Goal: Complete application form

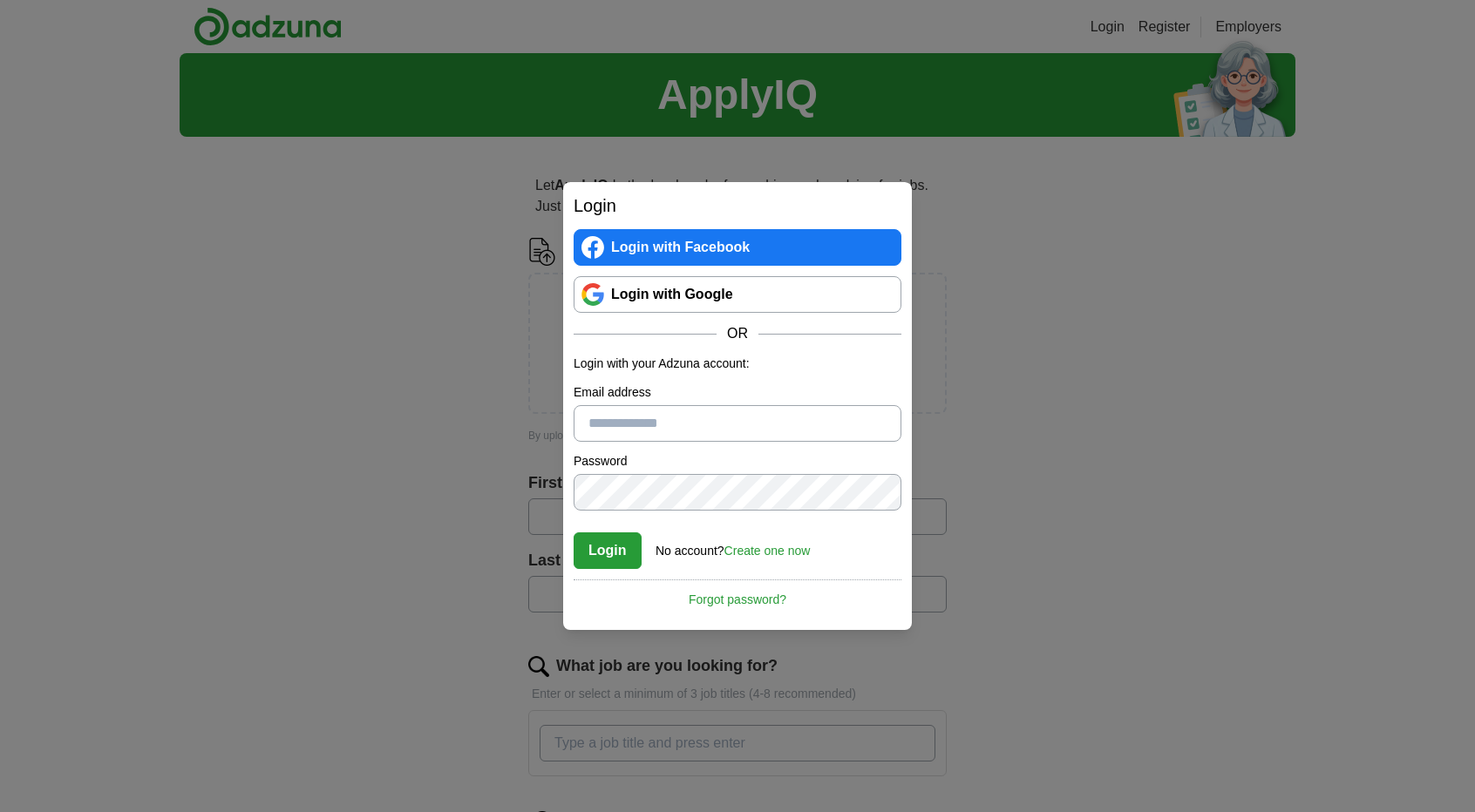
click at [722, 292] on link "Login with Google" at bounding box center [738, 294] width 328 height 37
click at [685, 302] on link "Login with Google" at bounding box center [738, 294] width 328 height 37
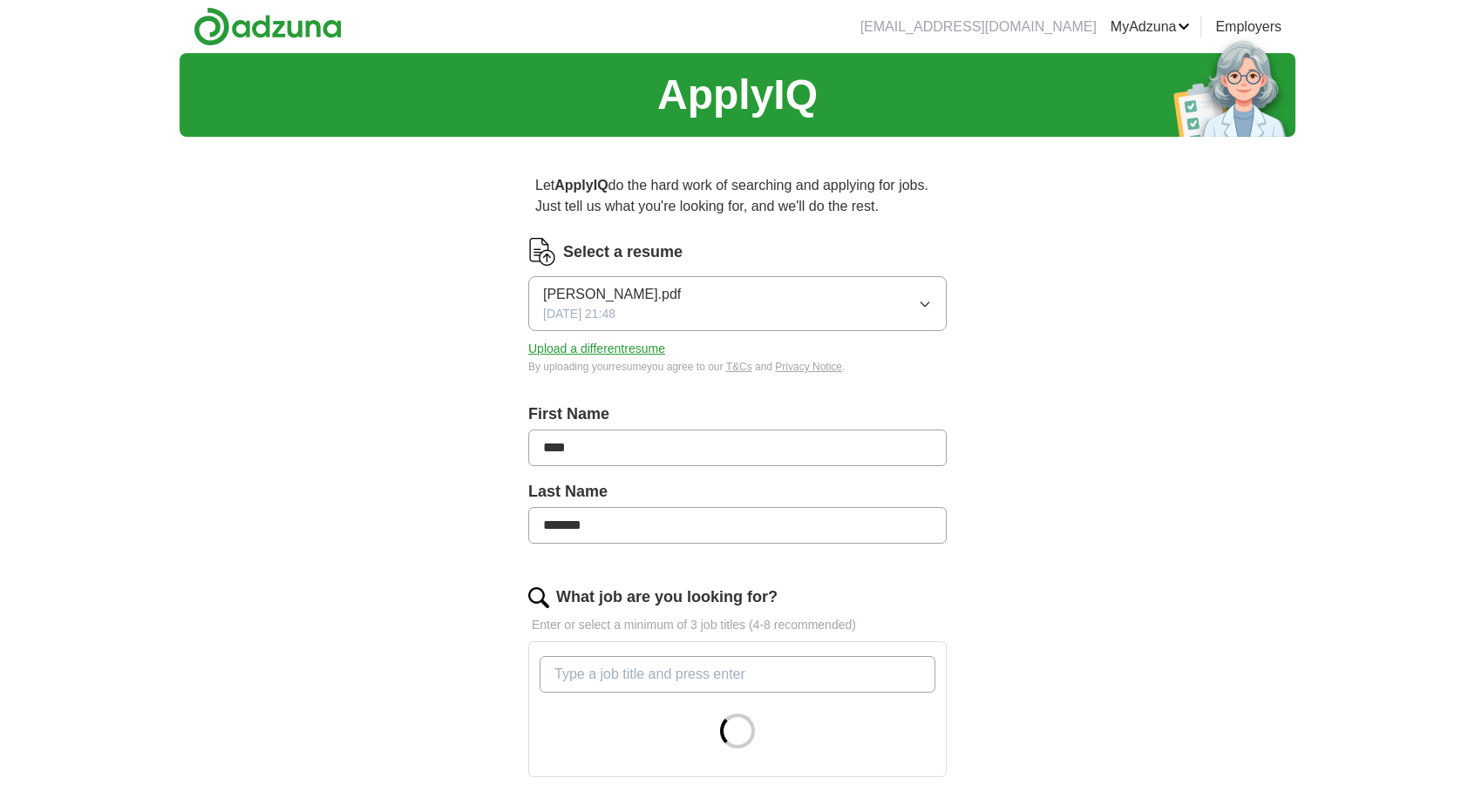
click at [568, 343] on button "Upload a different resume" at bounding box center [596, 349] width 137 height 18
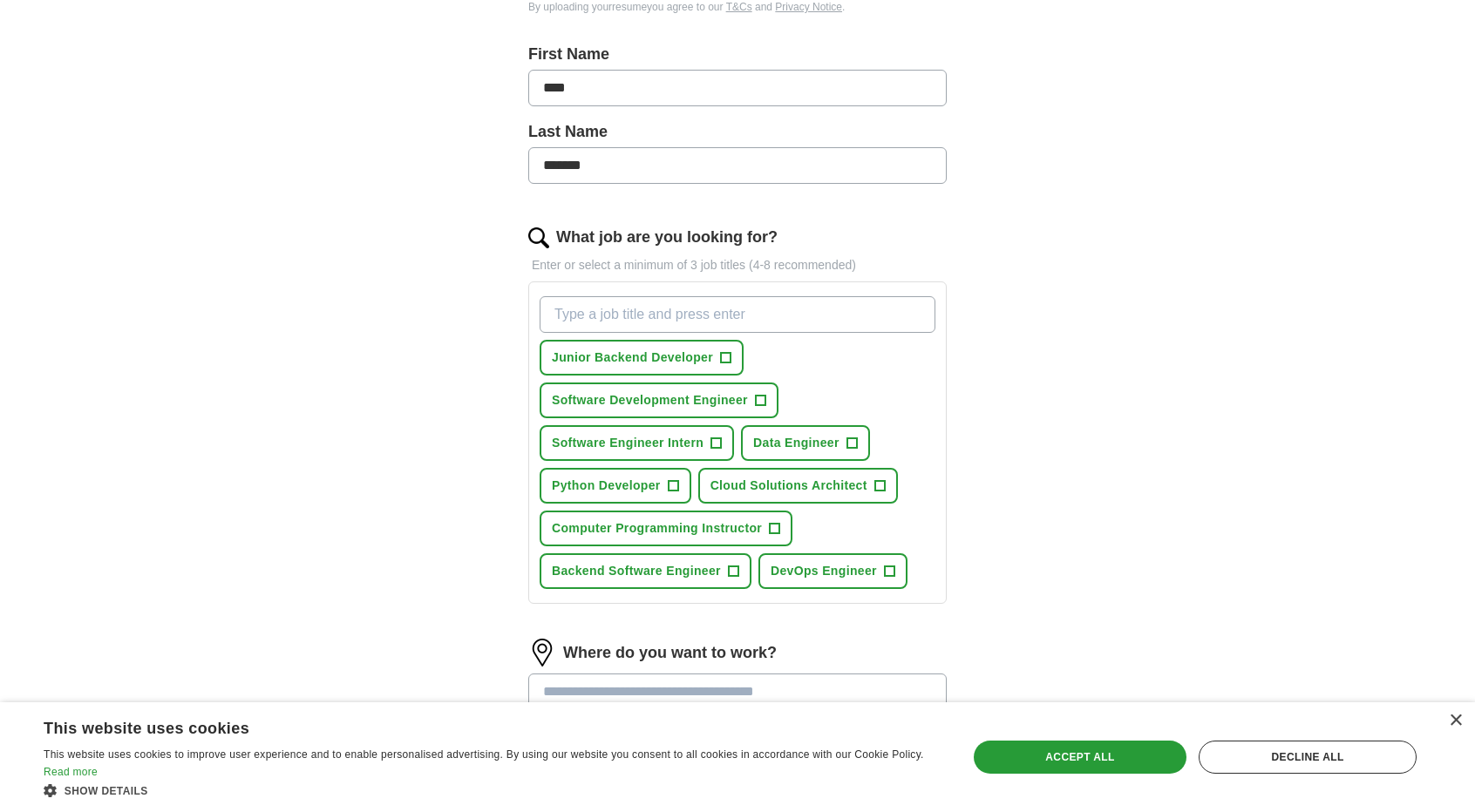
scroll to position [361, 0]
click at [638, 347] on span "Junior Backend Developer" at bounding box center [633, 357] width 161 height 18
click at [697, 390] on span "Software Development Engineer" at bounding box center [650, 400] width 196 height 18
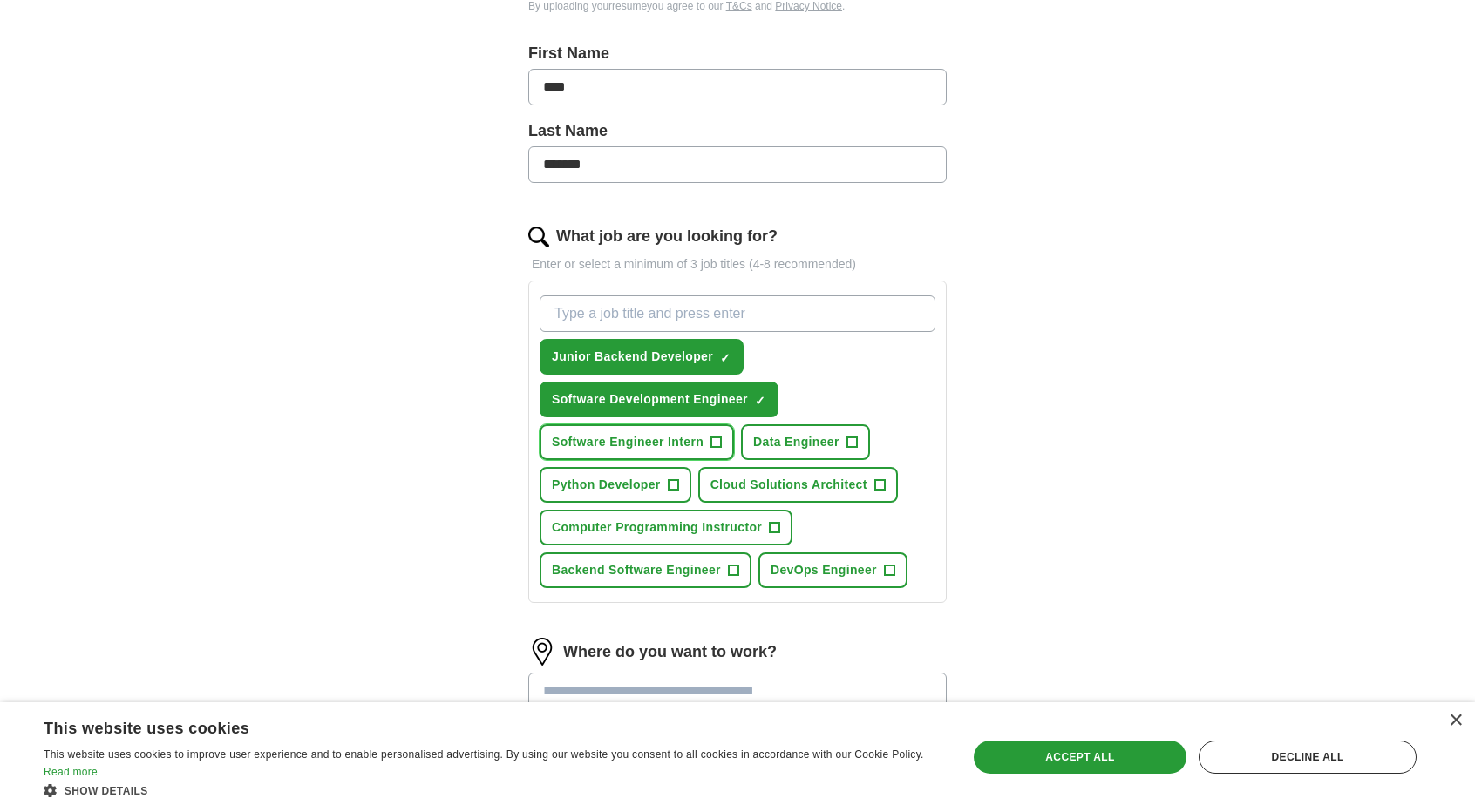
click at [692, 440] on span "Software Engineer Intern" at bounding box center [627, 443] width 151 height 18
click at [763, 449] on button "Data Engineer +" at bounding box center [805, 442] width 129 height 36
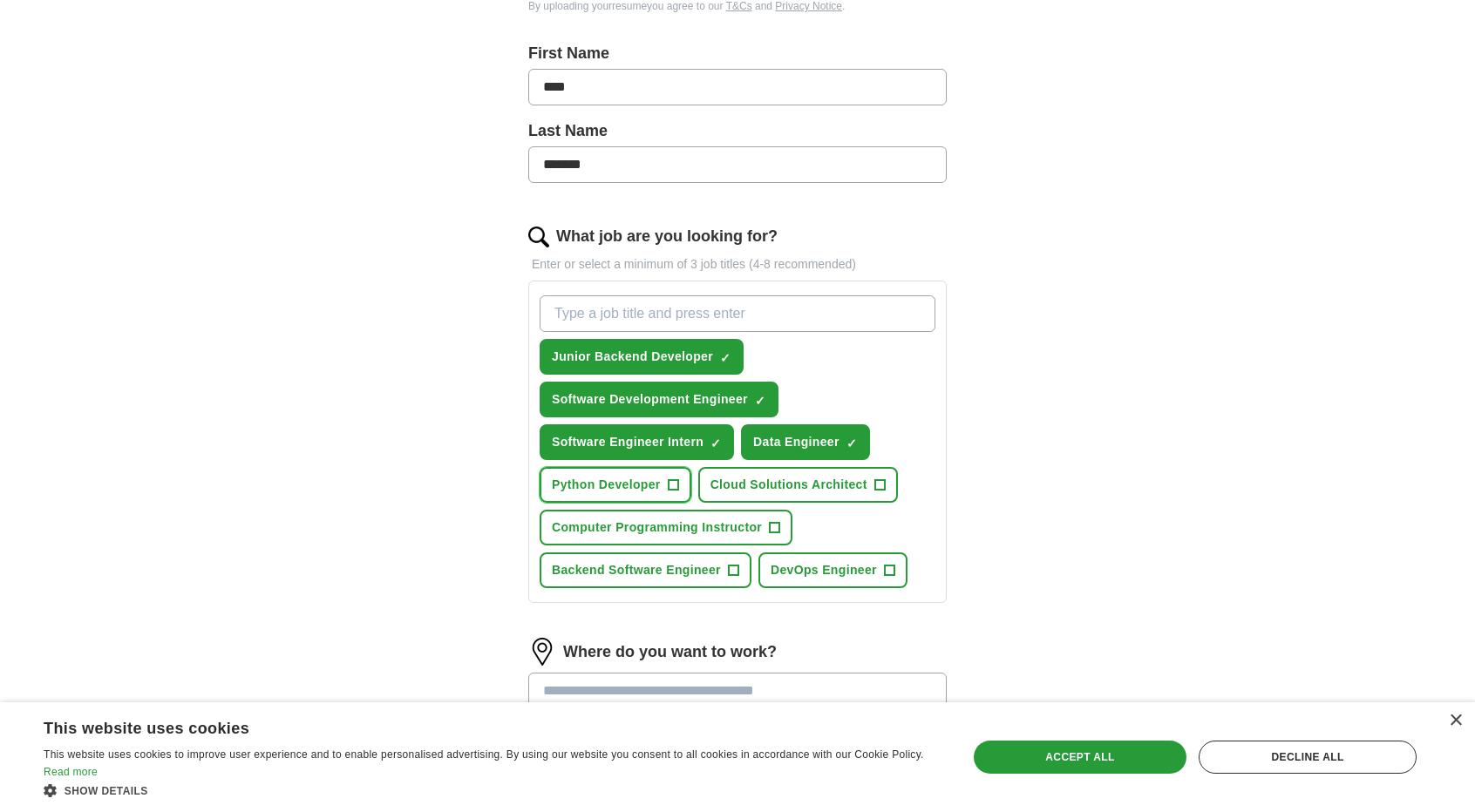
click at [655, 484] on span "Python Developer" at bounding box center [606, 485] width 109 height 18
click at [784, 468] on button "Cloud Solutions Architect +" at bounding box center [798, 485] width 200 height 36
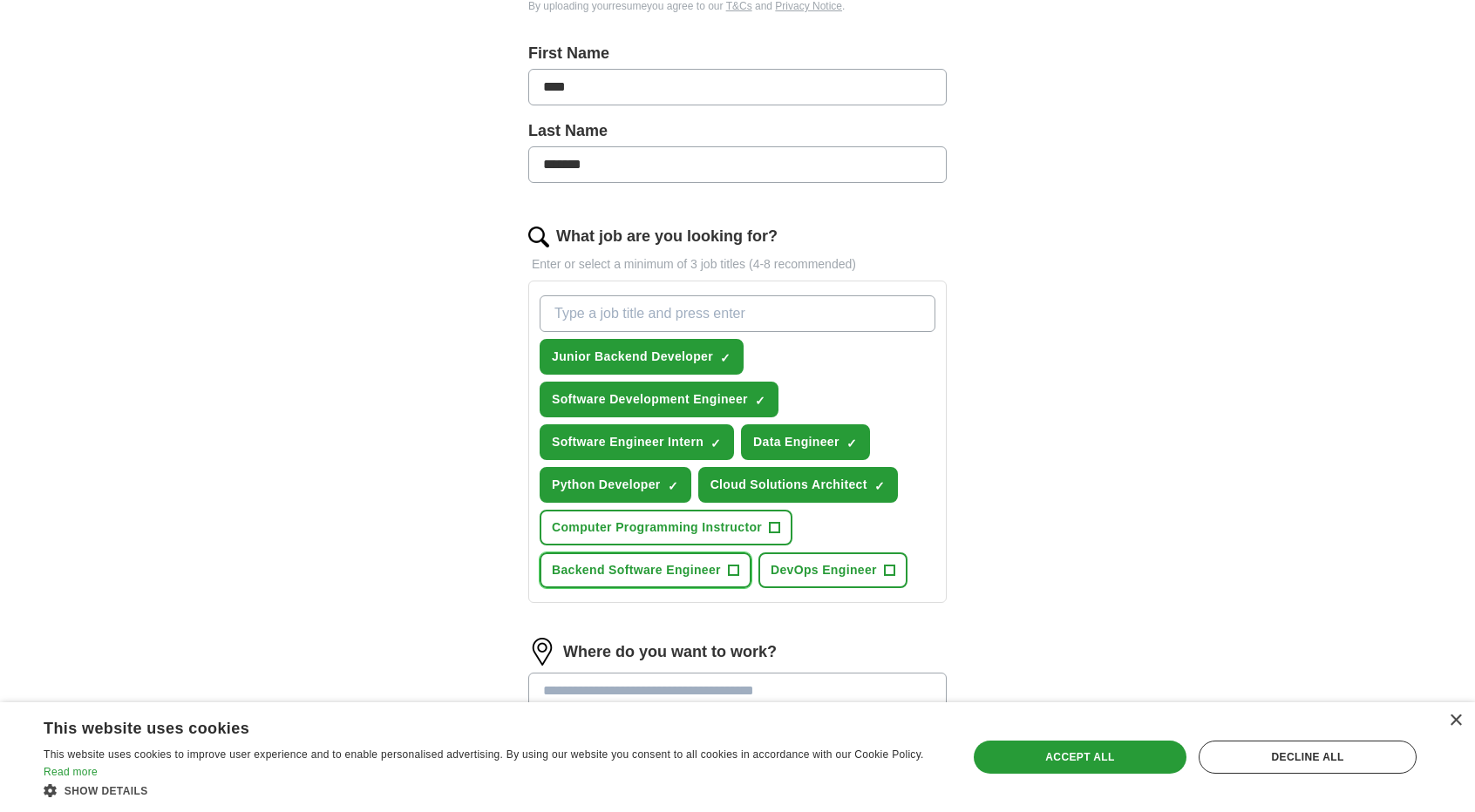
click at [722, 576] on button "Backend Software Engineer +" at bounding box center [645, 570] width 212 height 36
click at [810, 556] on button "DevOps Engineer +" at bounding box center [832, 570] width 149 height 36
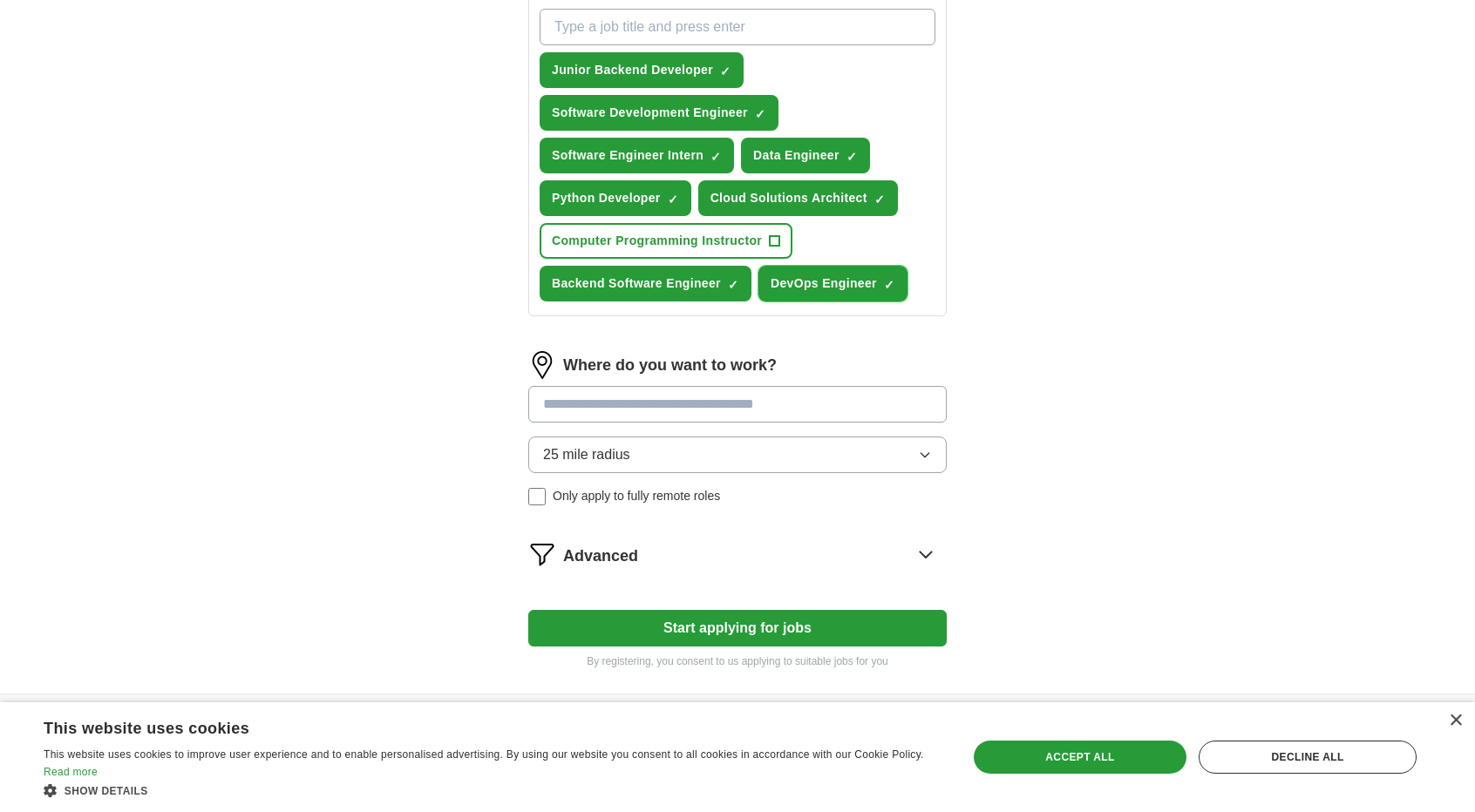
scroll to position [652, 0]
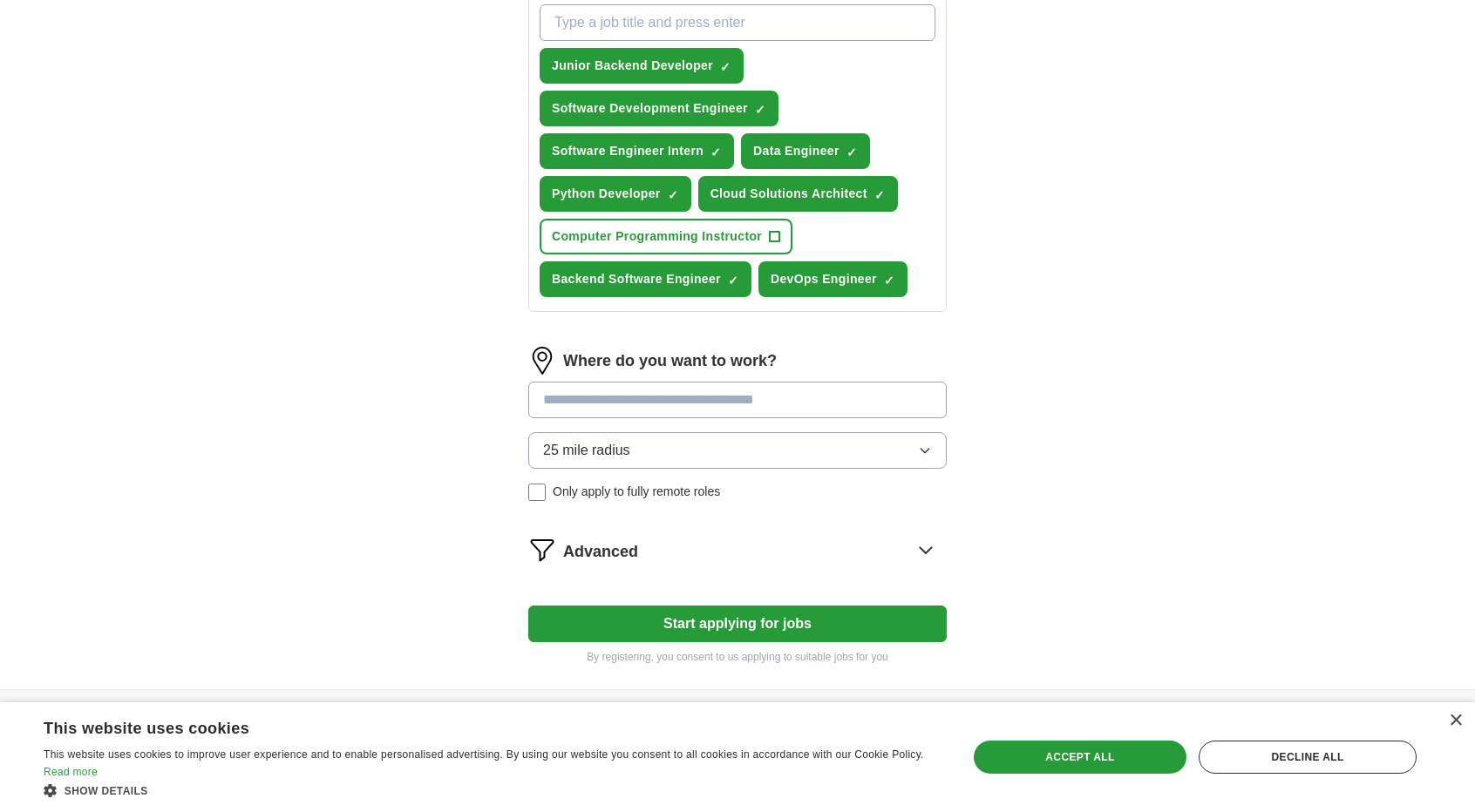
click at [654, 422] on div "Where do you want to work? 25 mile radius Only apply to fully remote roles" at bounding box center [737, 431] width 418 height 169
click at [650, 407] on input at bounding box center [737, 400] width 418 height 37
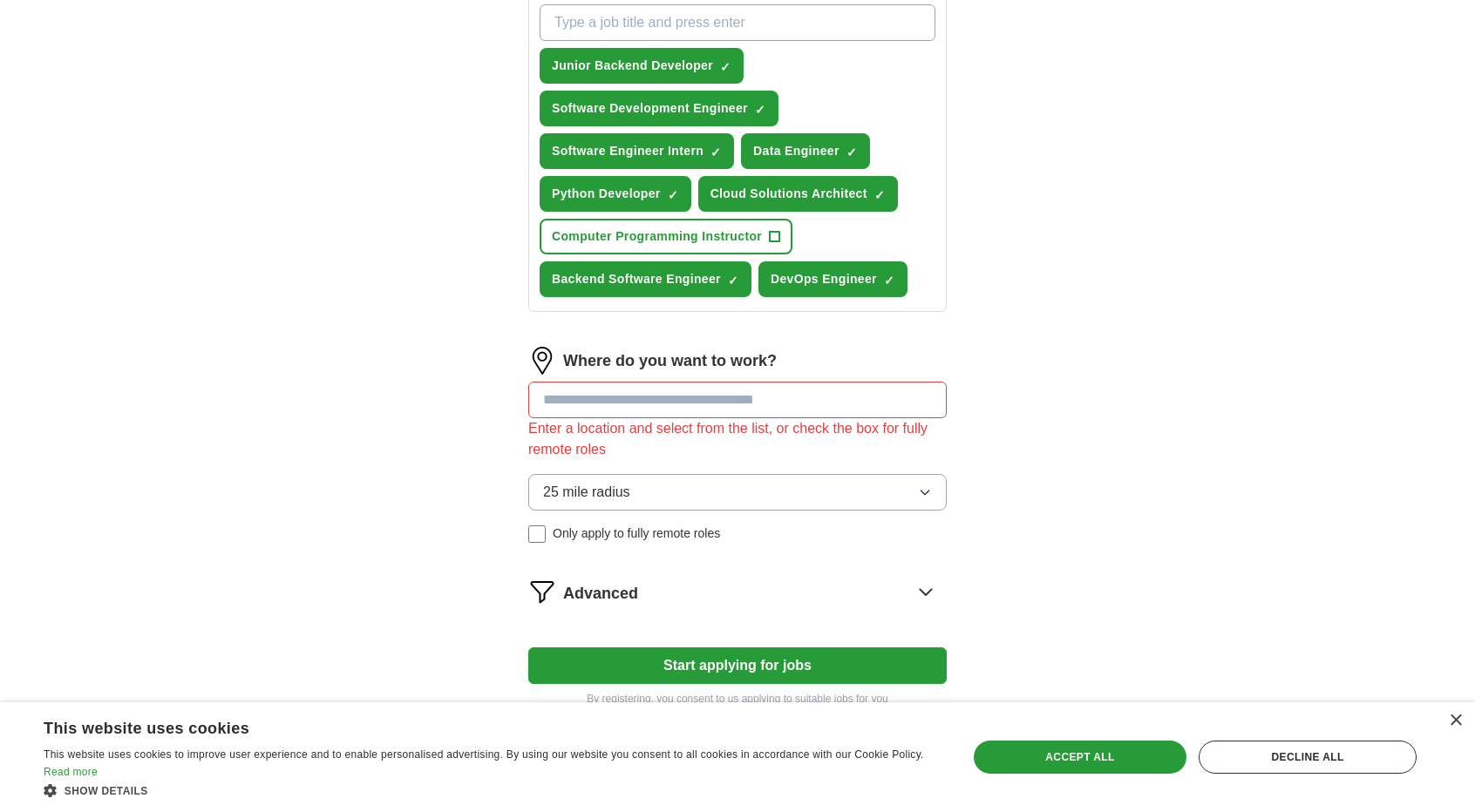
click at [650, 438] on div "Where do you want to work? Enter a location and select from the list, or check …" at bounding box center [737, 451] width 418 height 210
click at [603, 401] on input at bounding box center [737, 400] width 418 height 37
type input "*********"
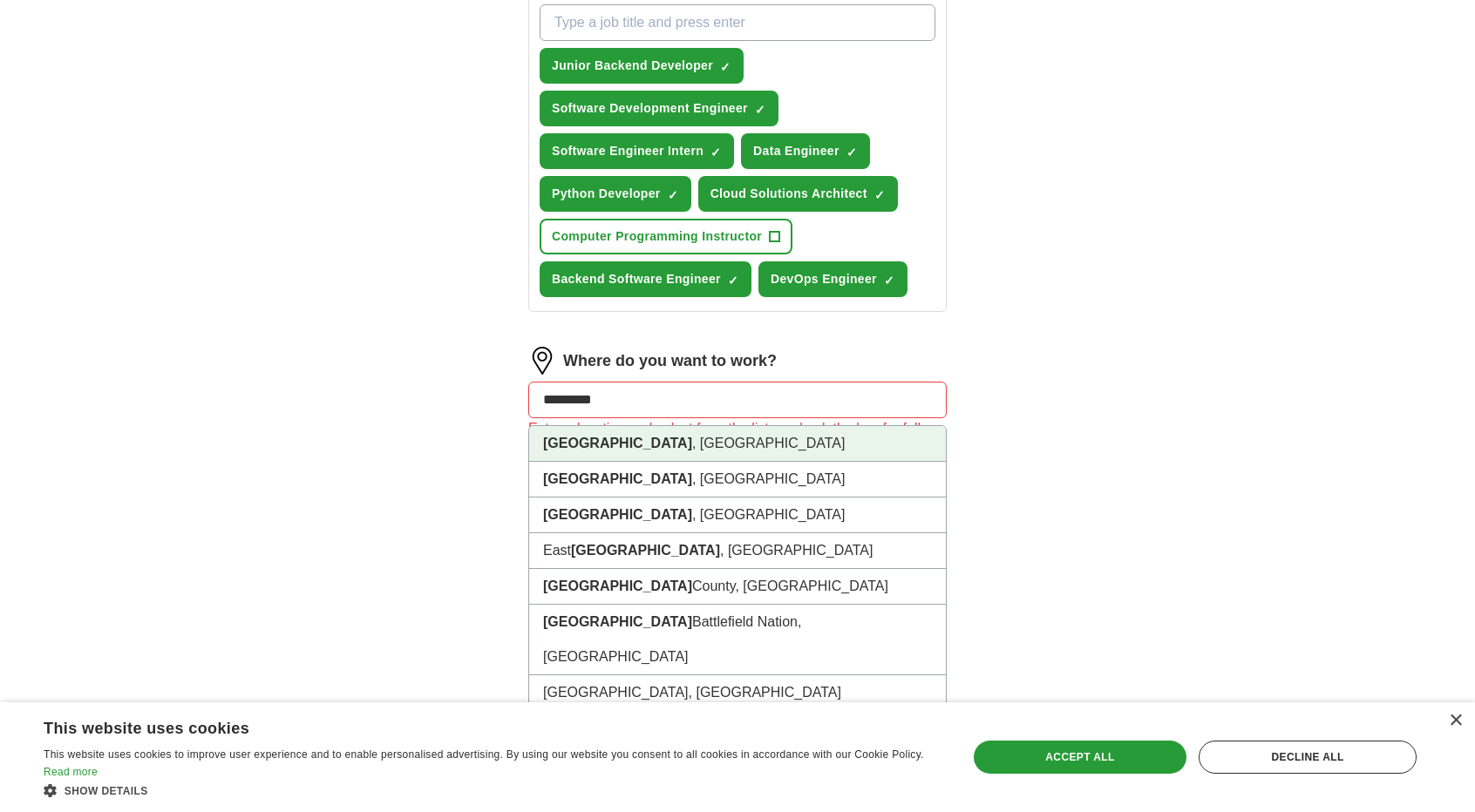
click at [578, 435] on strong "[GEOGRAPHIC_DATA]" at bounding box center [617, 443] width 149 height 15
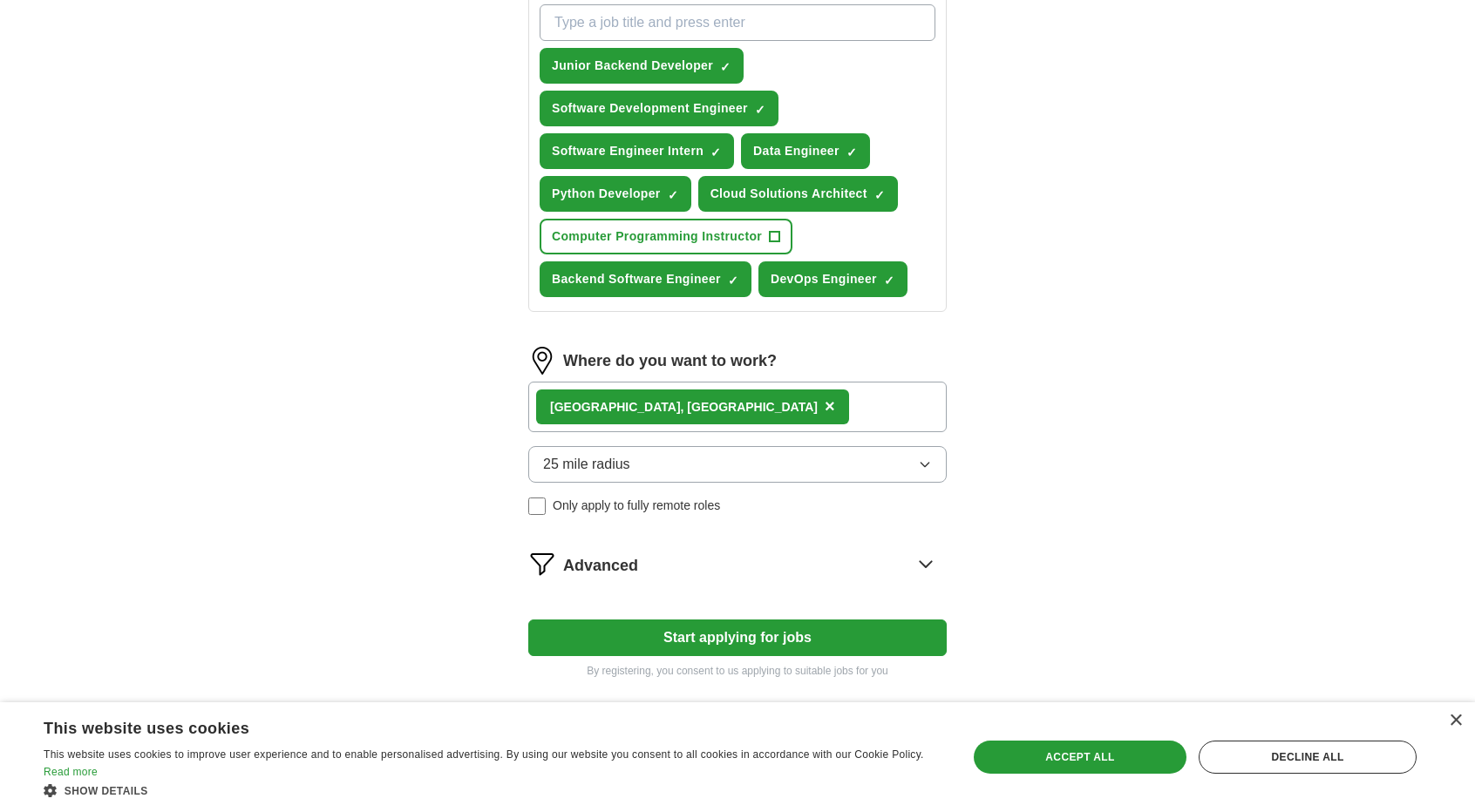
click at [640, 449] on button "25 mile radius" at bounding box center [737, 465] width 418 height 37
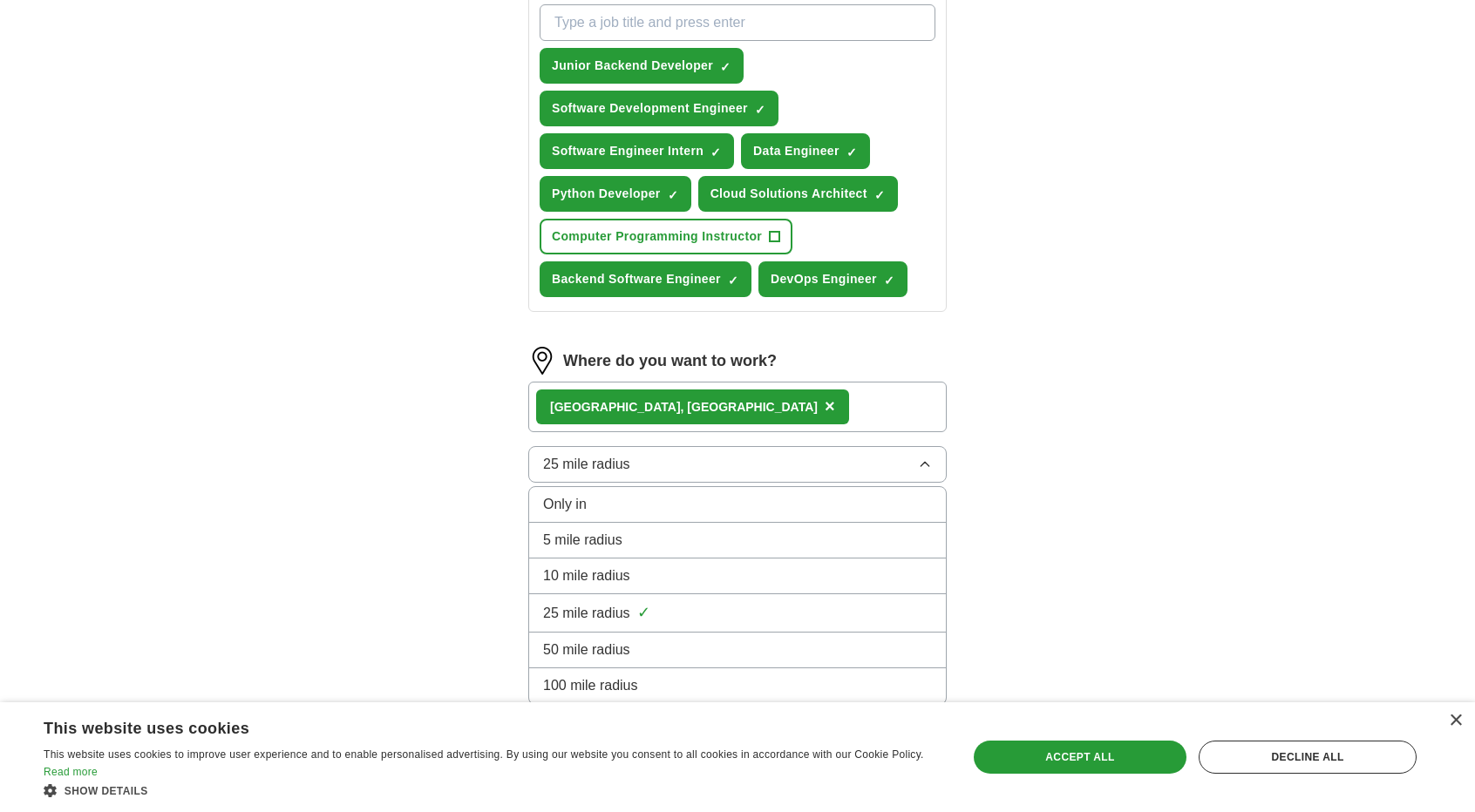
click at [609, 640] on span "50 mile radius" at bounding box center [586, 650] width 87 height 21
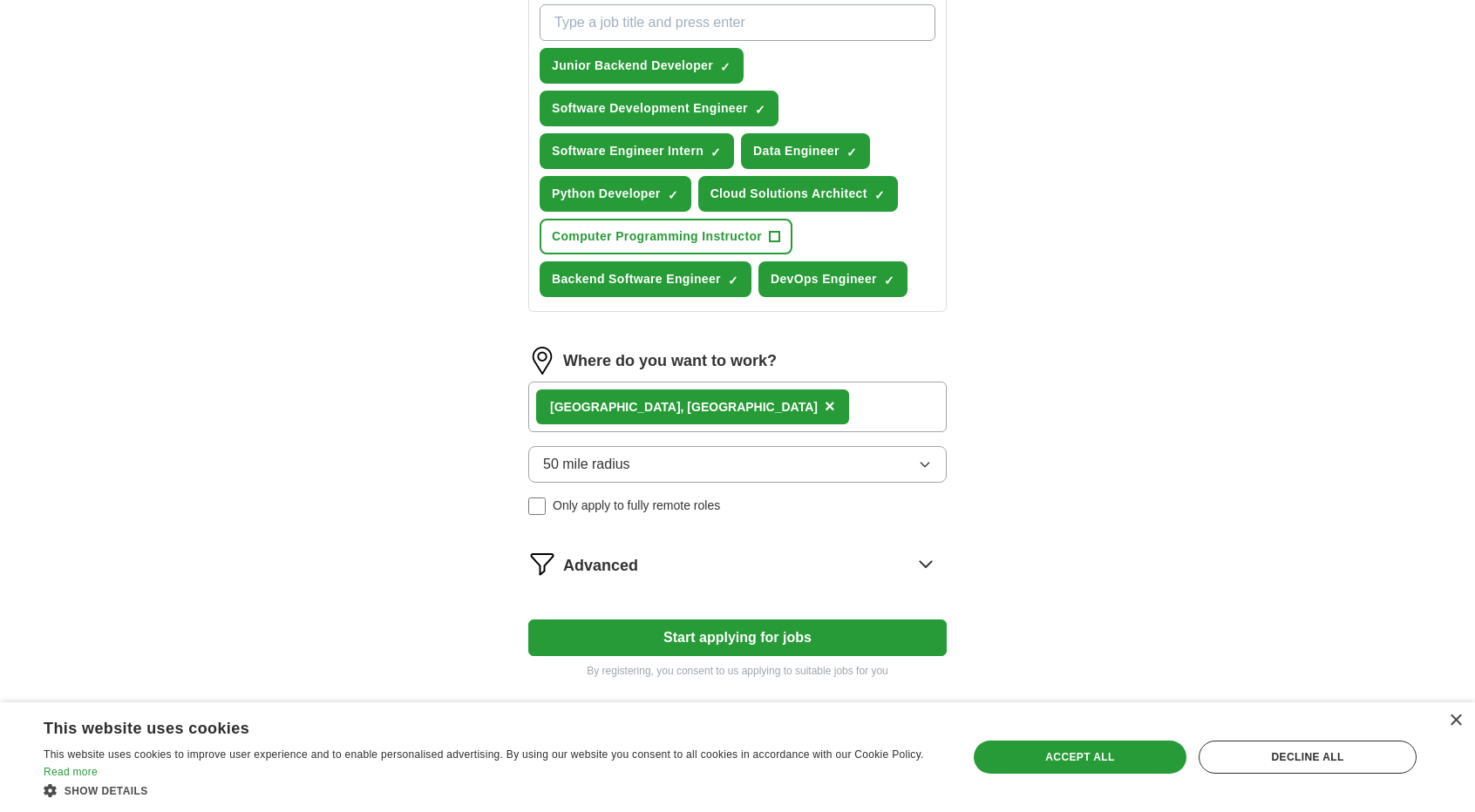
click at [598, 620] on button "Start applying for jobs" at bounding box center [737, 638] width 418 height 37
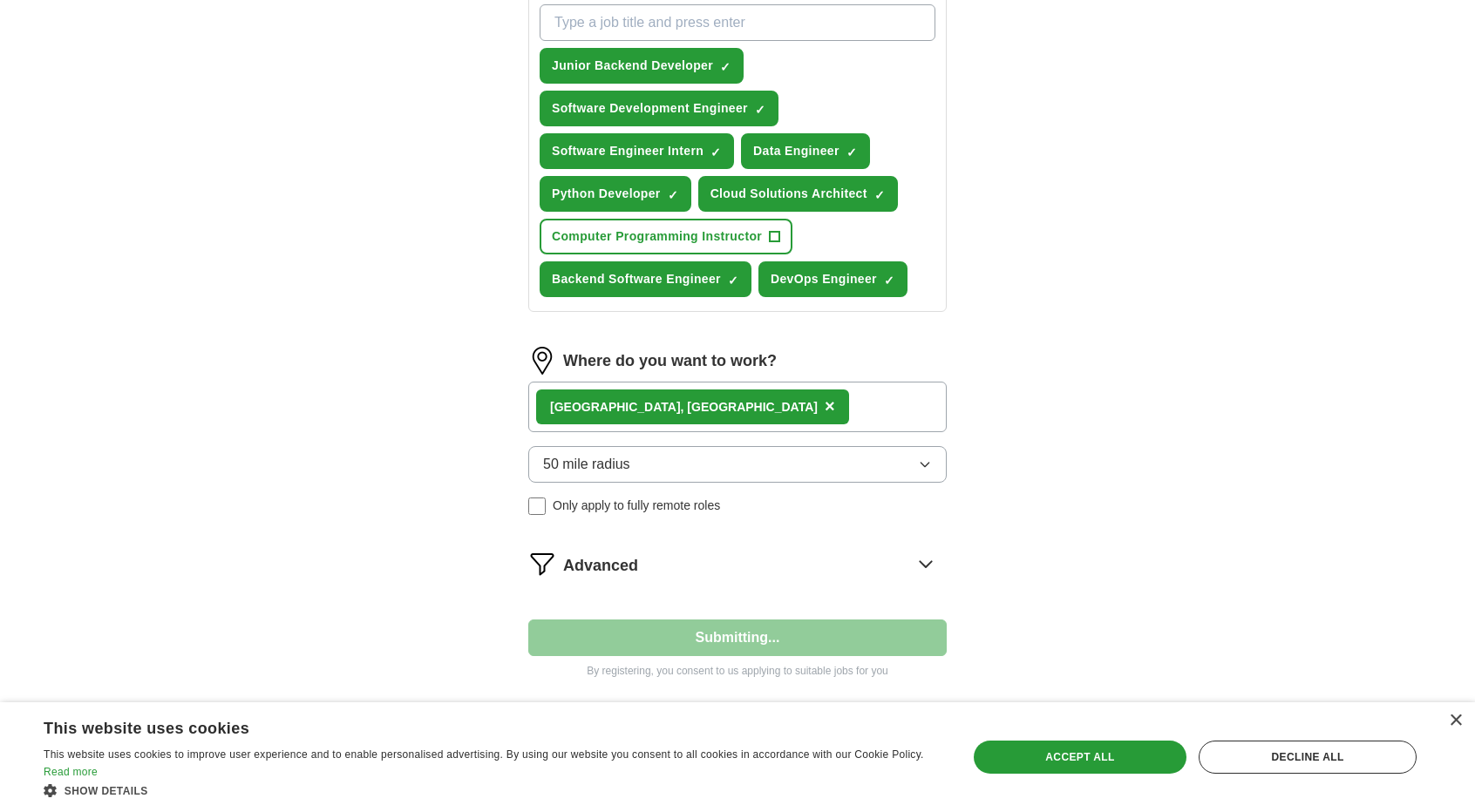
select select "**"
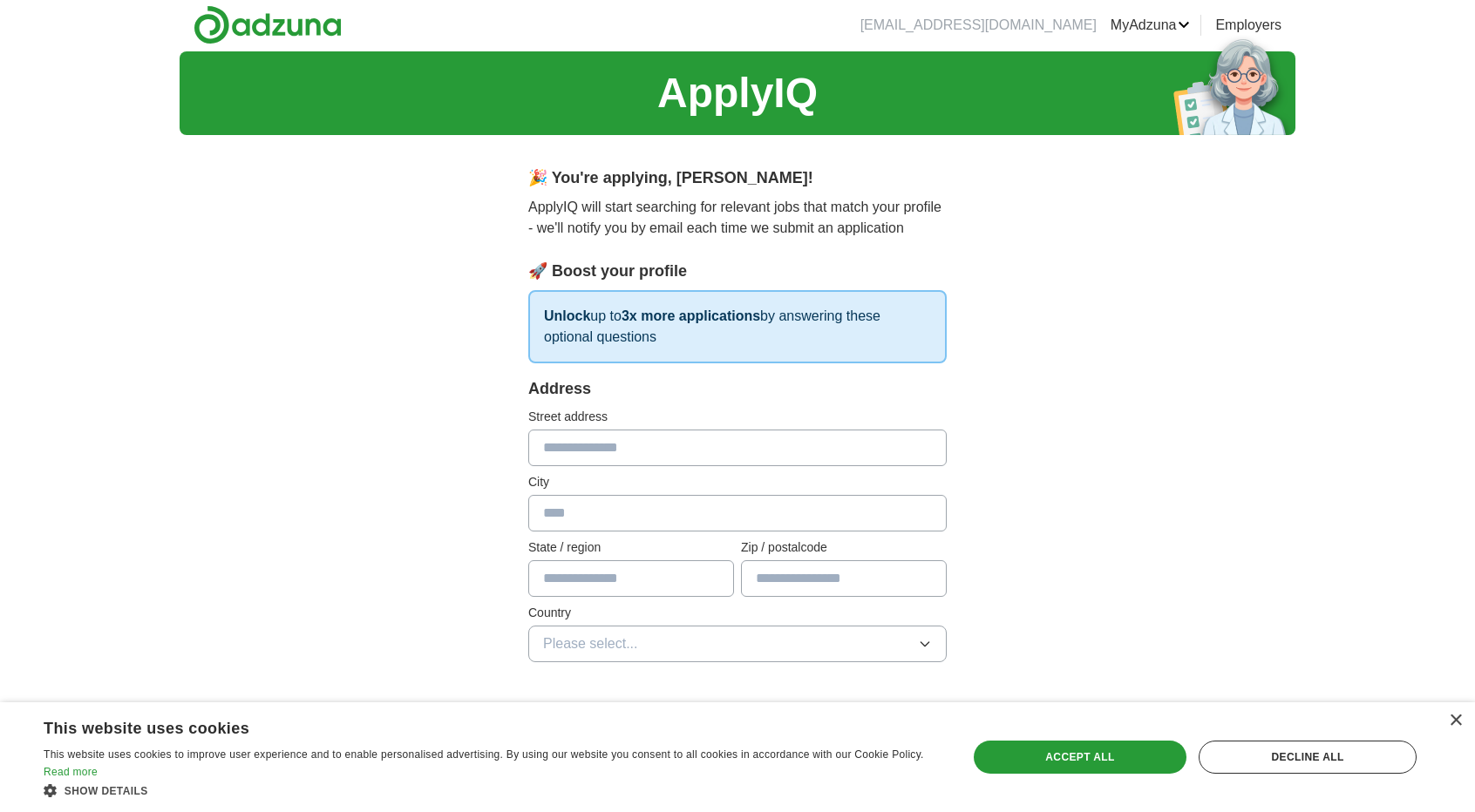
scroll to position [0, 0]
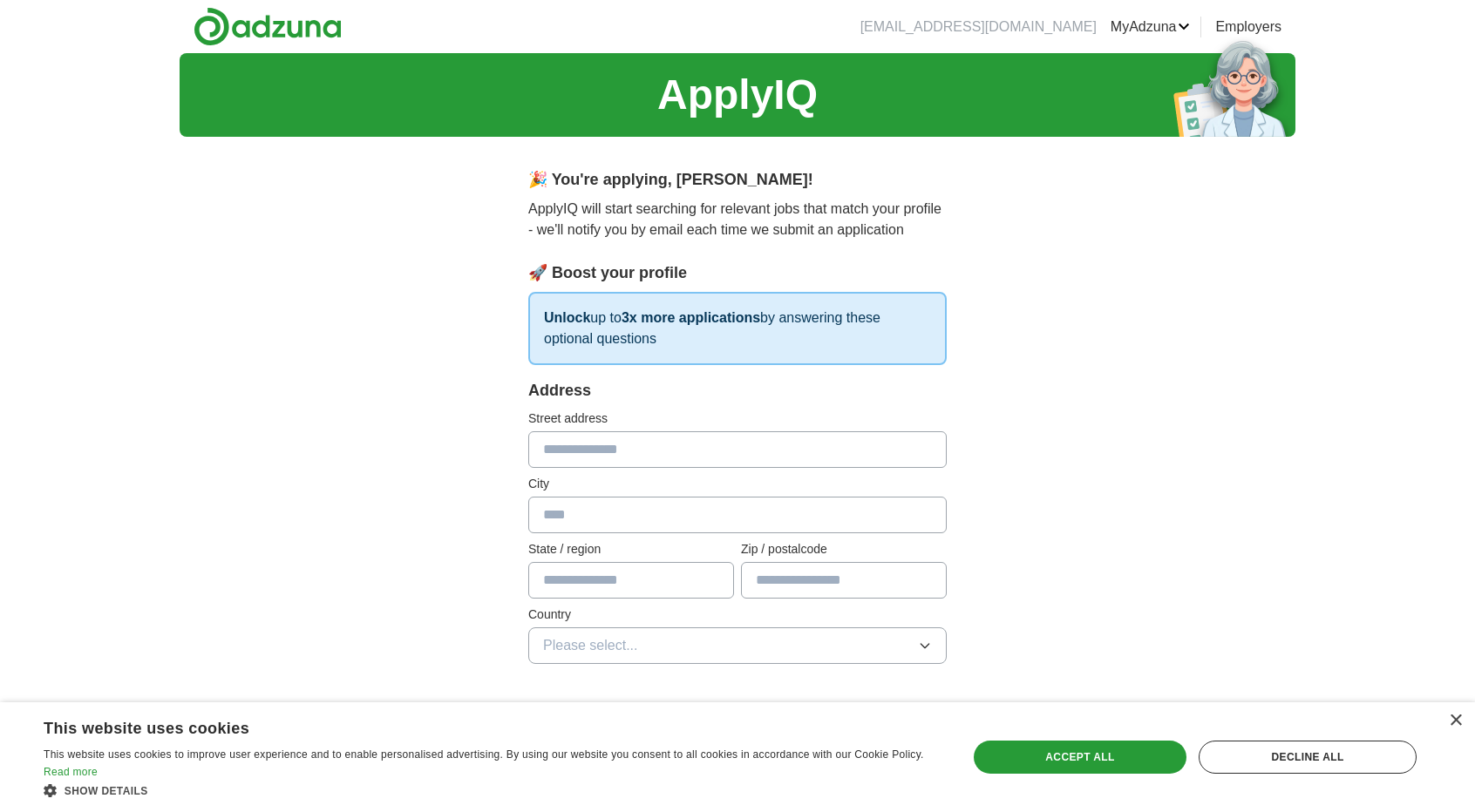
click at [782, 433] on input "text" at bounding box center [737, 450] width 418 height 37
type input "**********"
type input "*****"
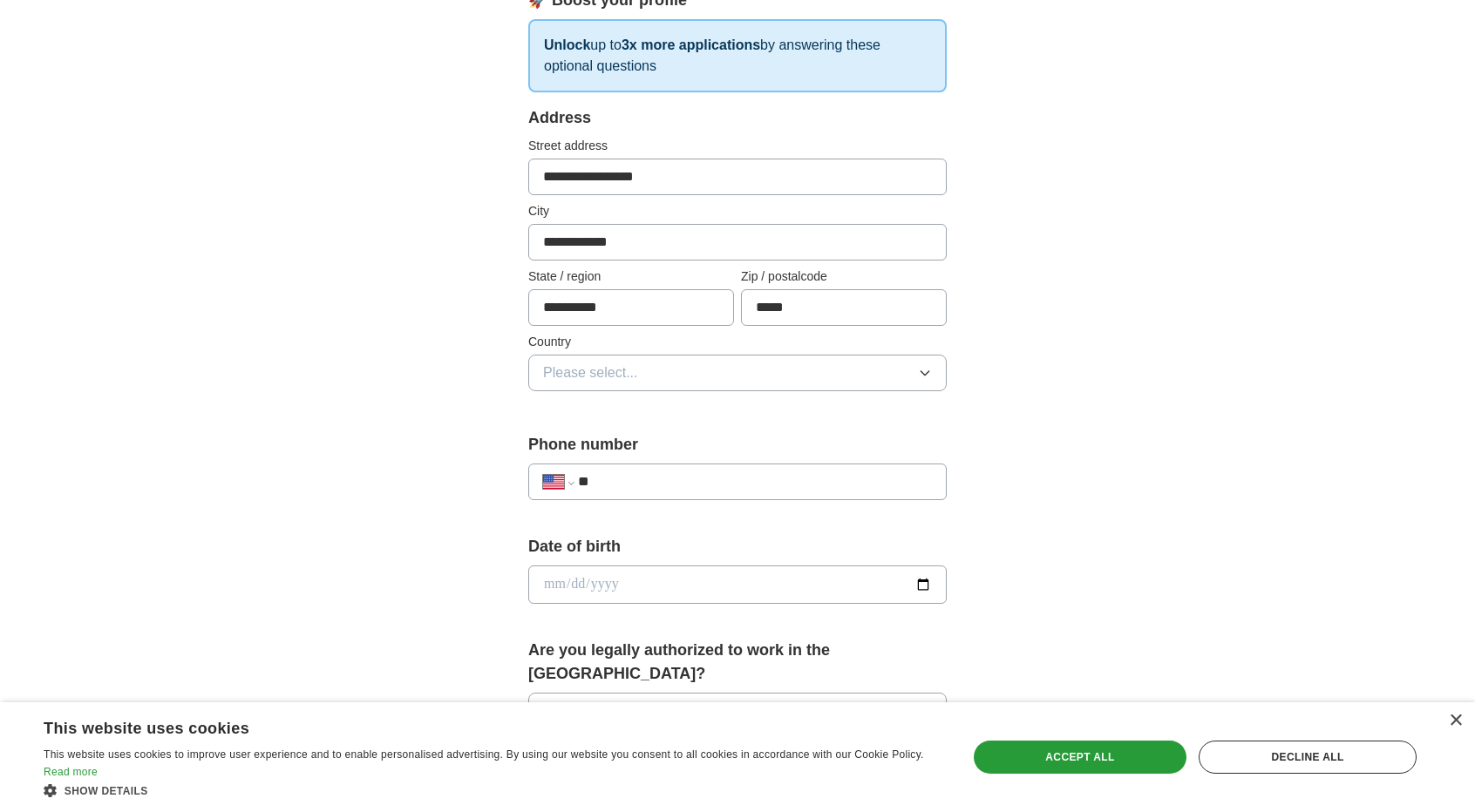
scroll to position [281, 0]
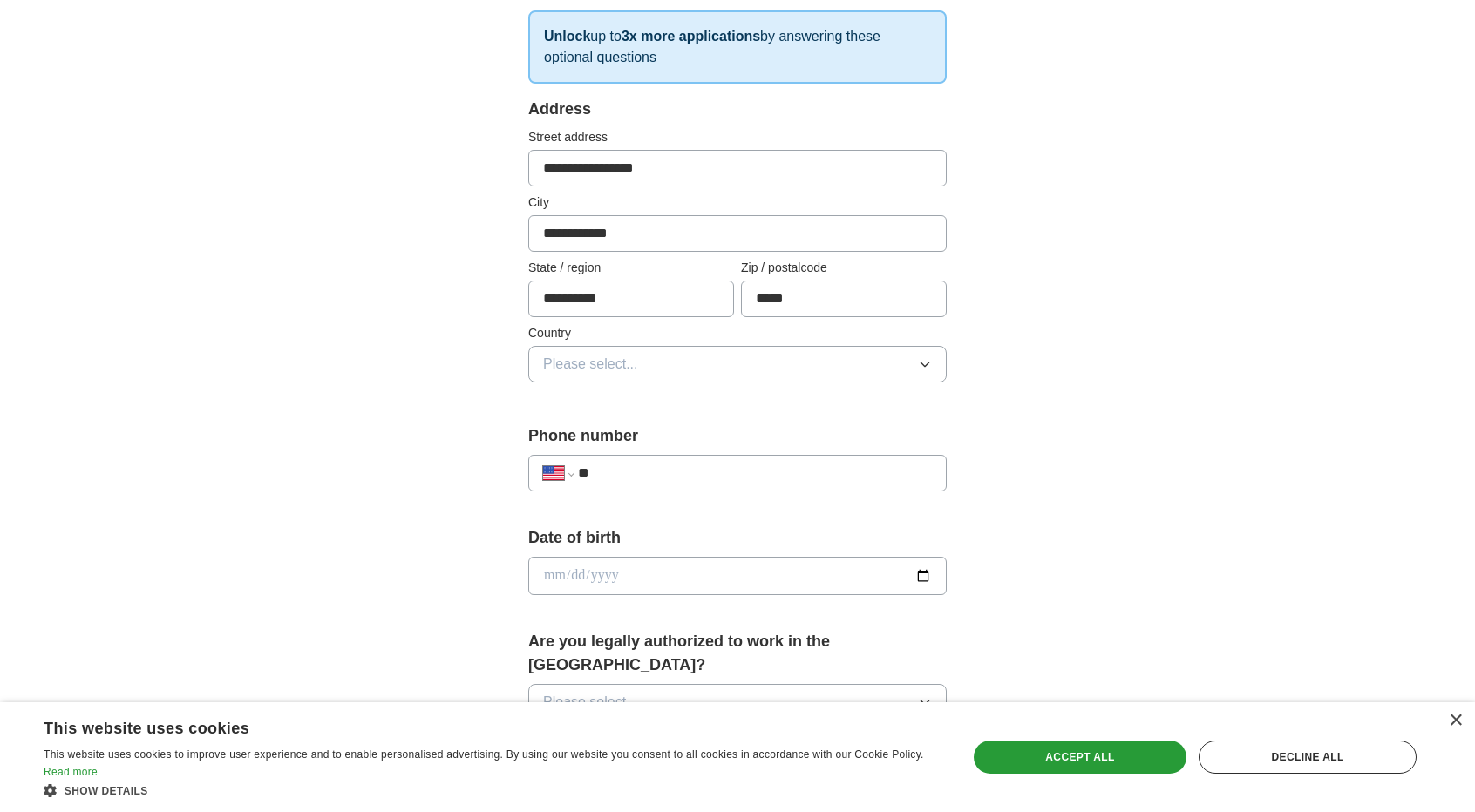
click at [593, 365] on span "Please select..." at bounding box center [590, 364] width 95 height 21
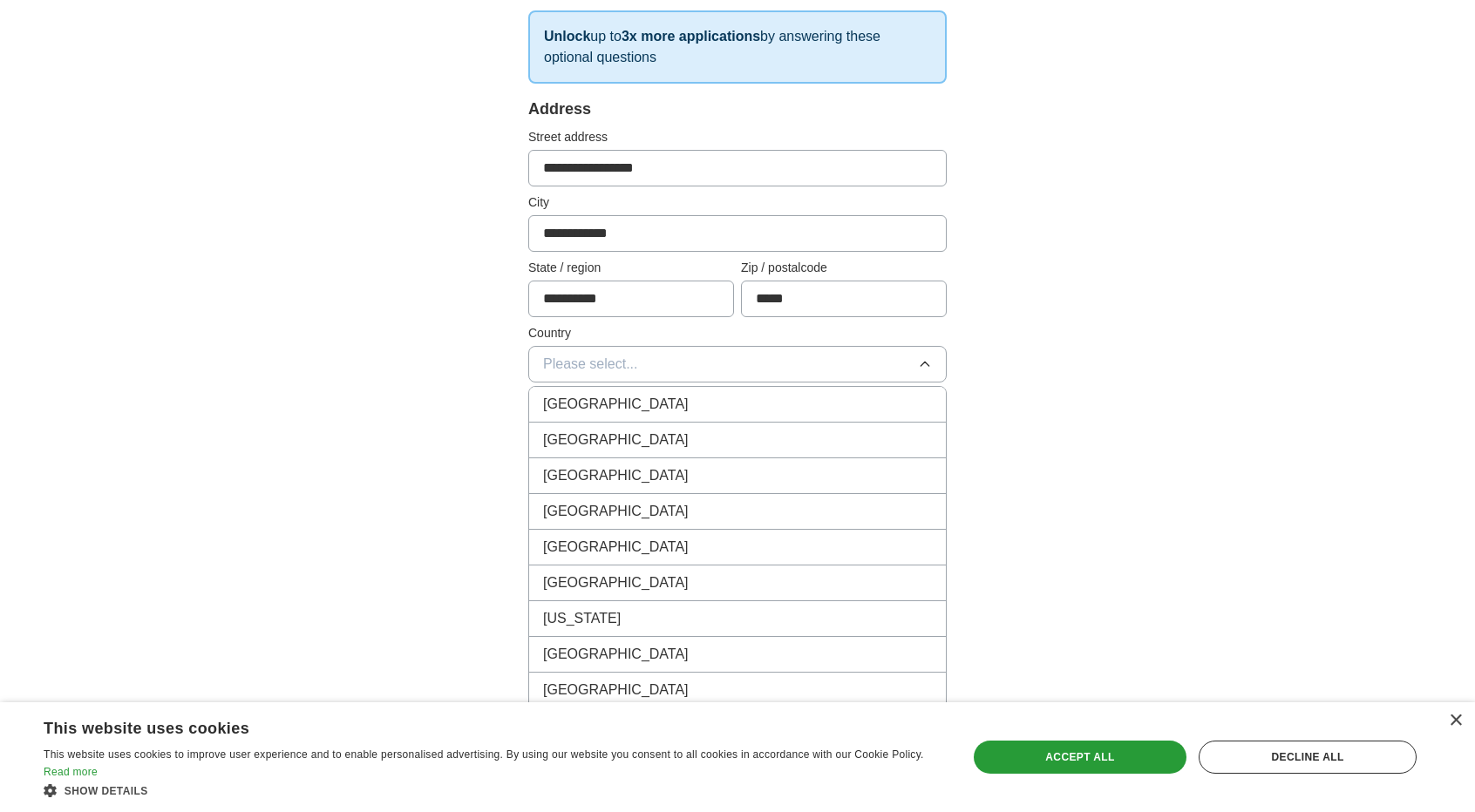
click at [590, 422] on li "[GEOGRAPHIC_DATA]" at bounding box center [737, 440] width 416 height 36
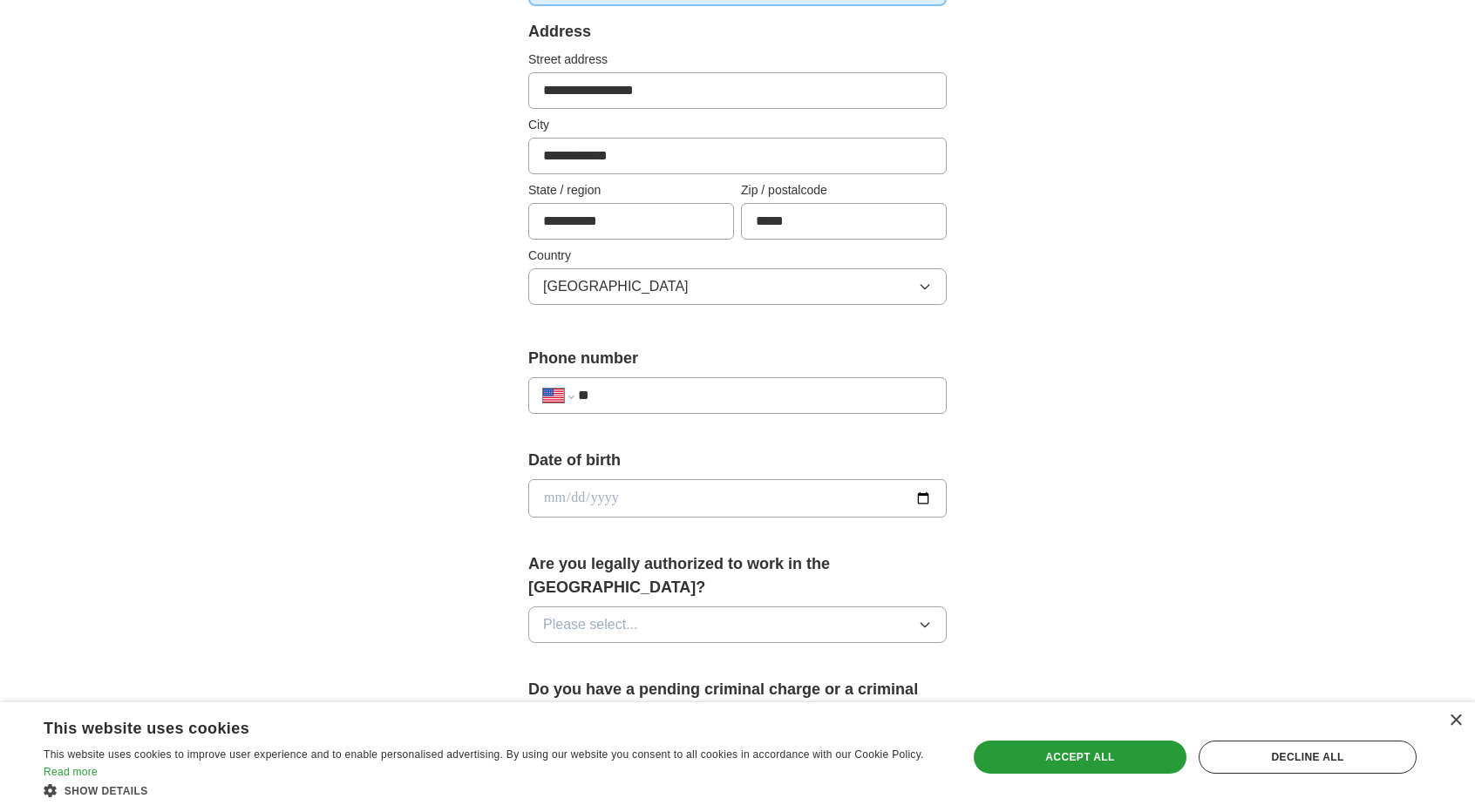
scroll to position [363, 0]
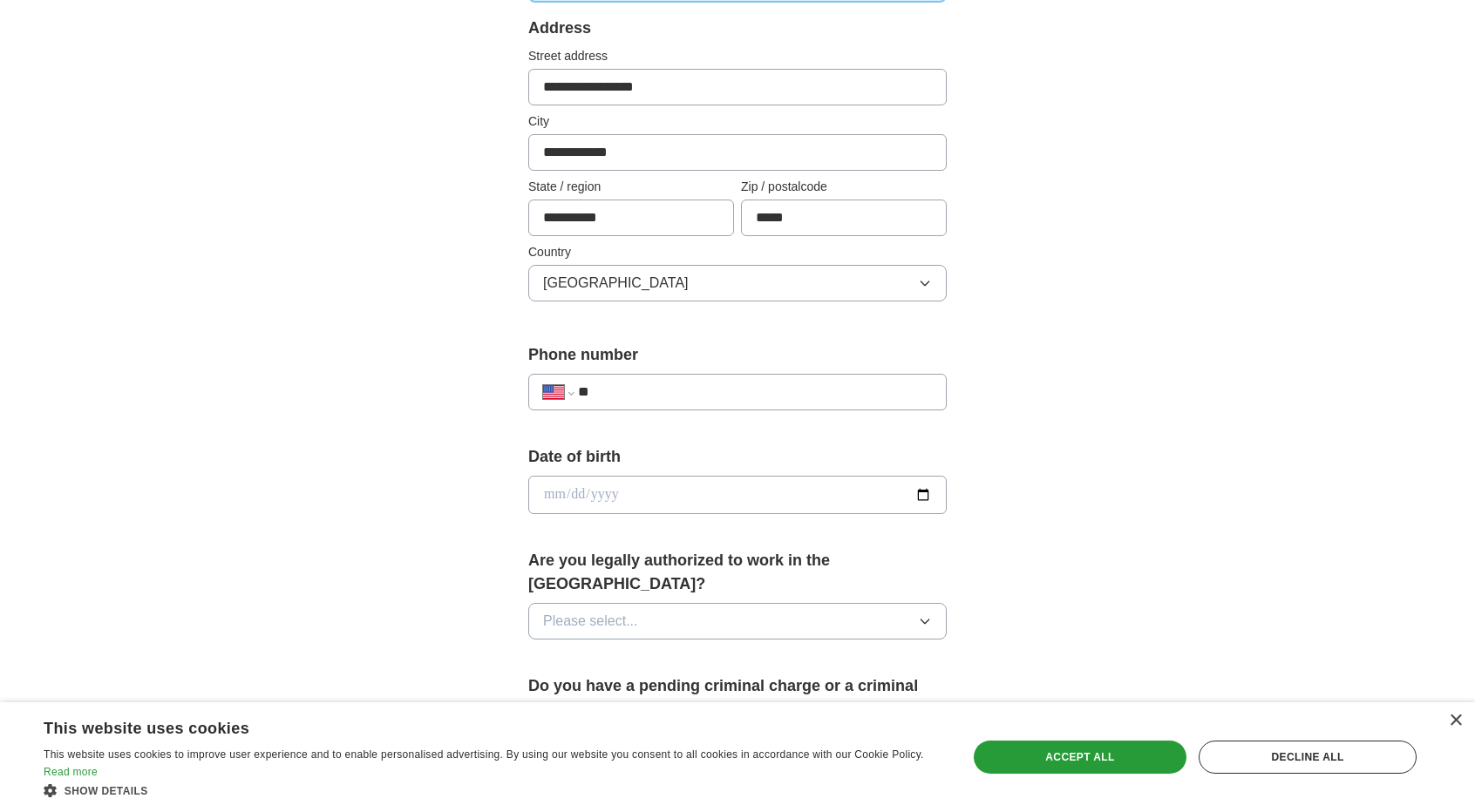
click at [620, 374] on div "**********" at bounding box center [737, 392] width 418 height 37
click at [616, 378] on div "**********" at bounding box center [737, 392] width 418 height 37
click at [606, 390] on input "**" at bounding box center [754, 391] width 354 height 21
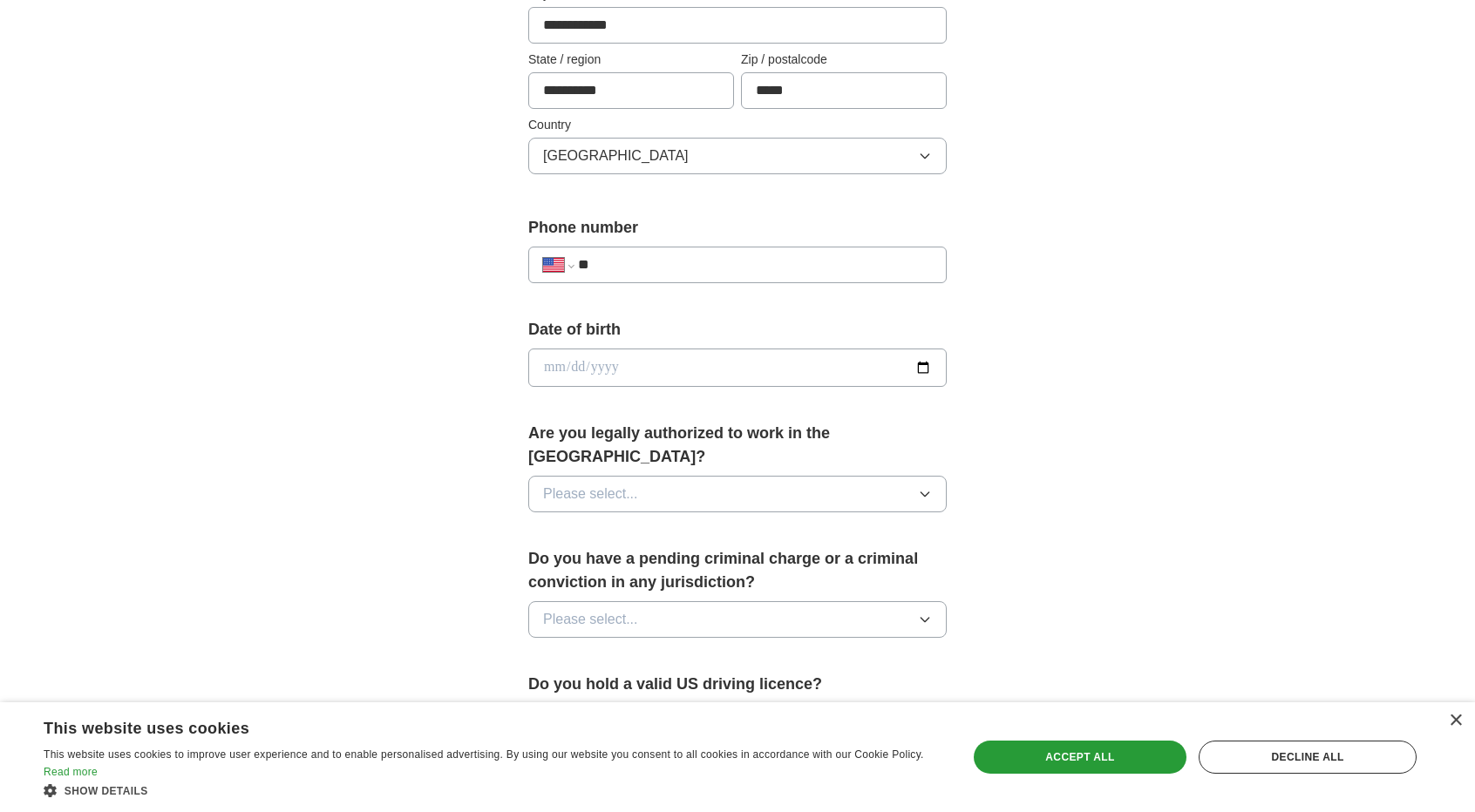
scroll to position [493, 0]
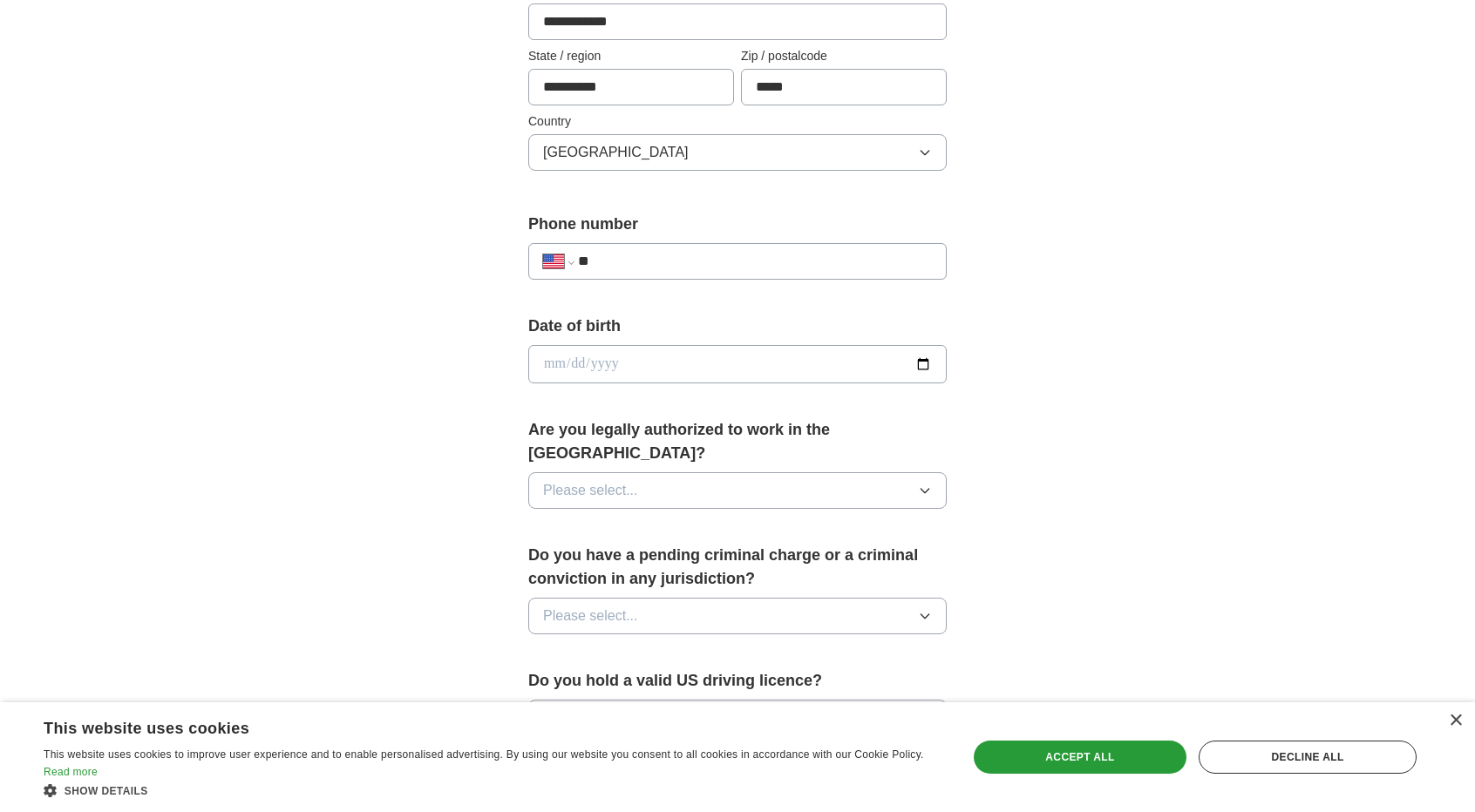
click at [660, 374] on input "date" at bounding box center [737, 365] width 418 height 38
click at [917, 364] on input "date" at bounding box center [737, 365] width 418 height 38
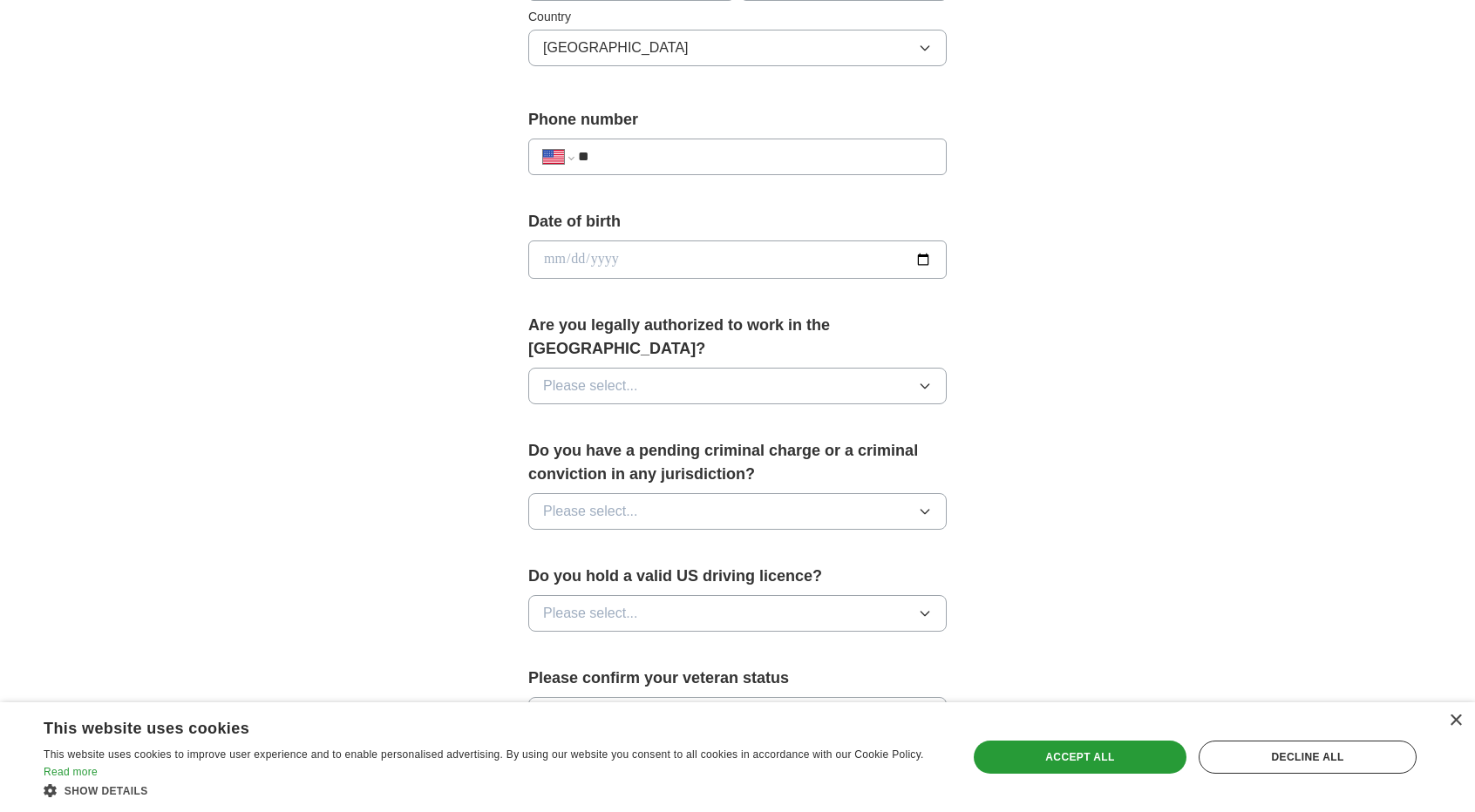
scroll to position [603, 0]
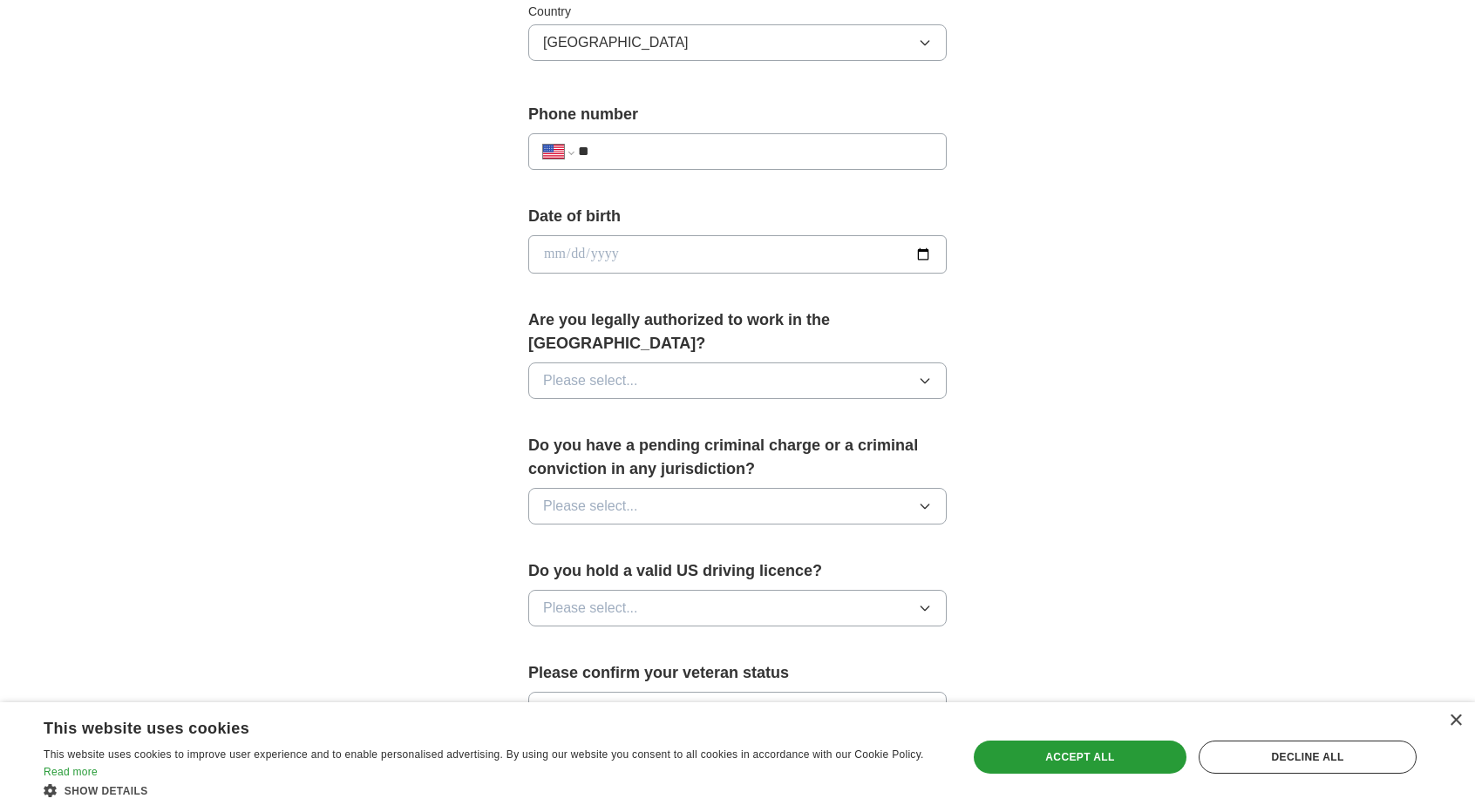
click at [875, 363] on button "Please select..." at bounding box center [737, 381] width 418 height 37
click at [687, 411] on div "Yes" at bounding box center [737, 421] width 389 height 21
click at [916, 260] on input "date" at bounding box center [737, 255] width 418 height 38
click at [618, 151] on input "**" at bounding box center [754, 151] width 354 height 21
type input "**********"
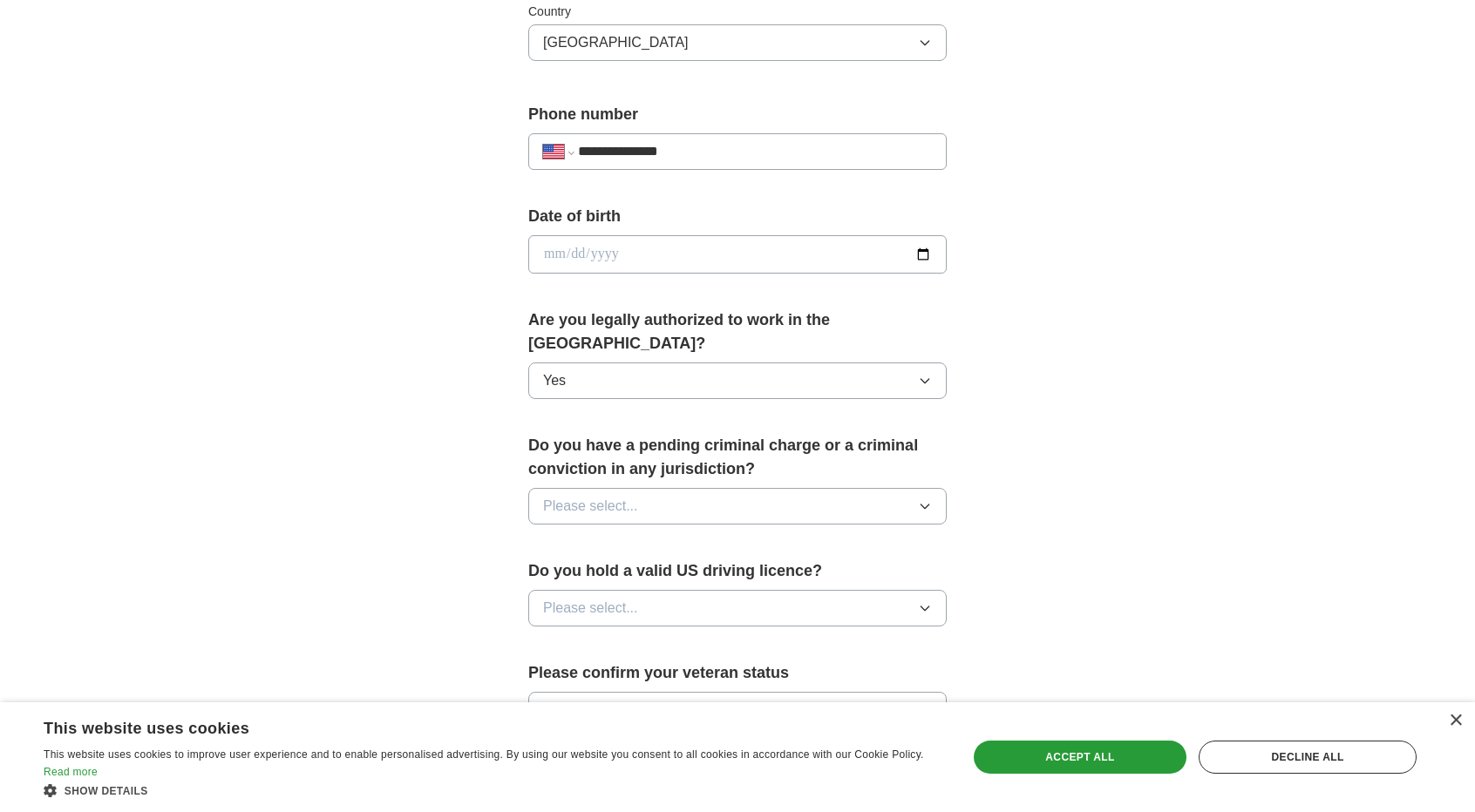
click at [565, 264] on input "date" at bounding box center [737, 255] width 418 height 38
click at [588, 250] on input "date" at bounding box center [737, 255] width 418 height 38
click at [551, 254] on input "date" at bounding box center [737, 255] width 418 height 38
type input "**********"
click at [556, 456] on div "Do you have a pending criminal charge or a criminal conviction in any jurisdict…" at bounding box center [737, 487] width 418 height 104
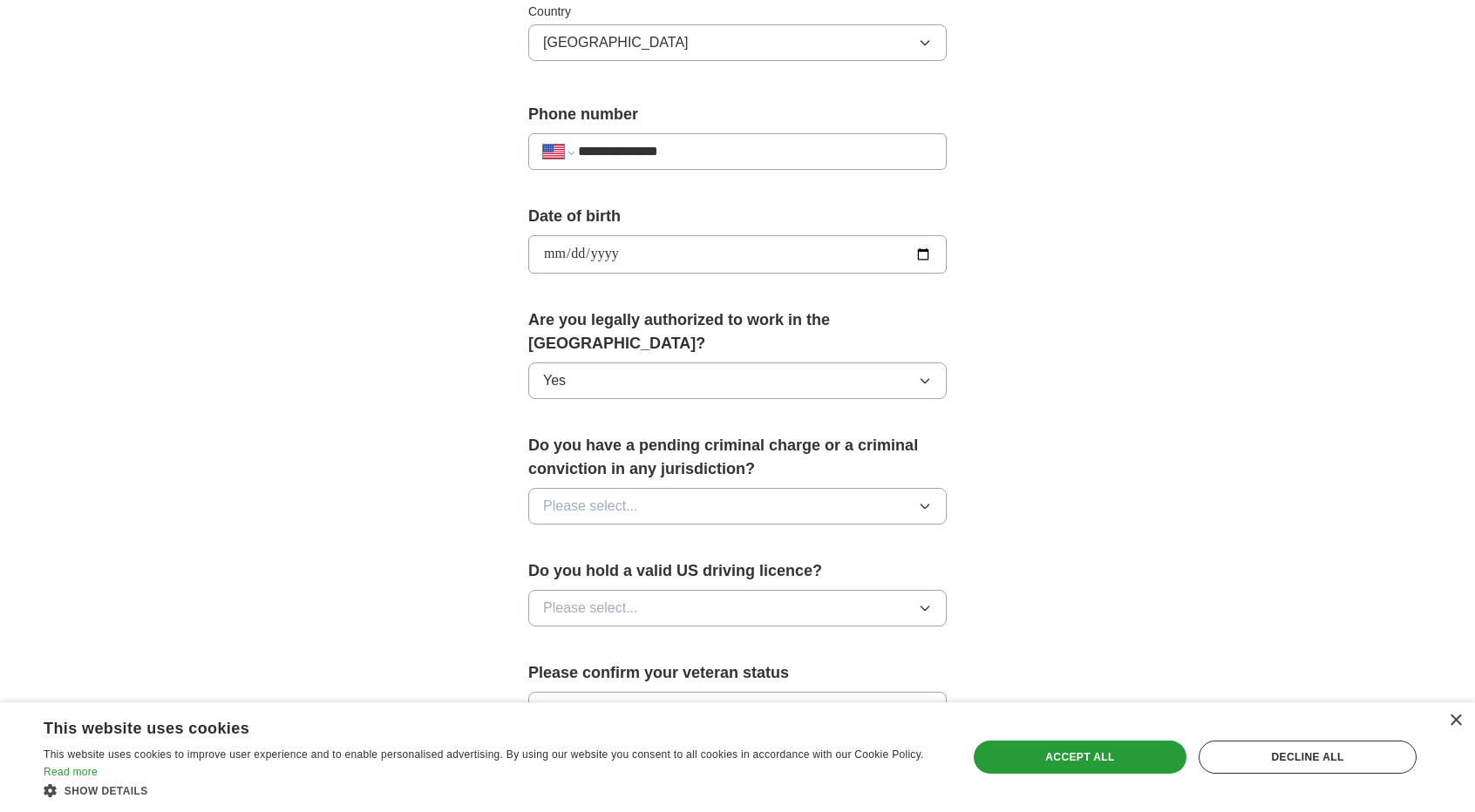
click at [549, 496] on span "Please select..." at bounding box center [590, 506] width 95 height 21
click at [549, 572] on span "No" at bounding box center [551, 582] width 17 height 21
click at [557, 598] on span "Please select..." at bounding box center [590, 608] width 95 height 21
click at [564, 638] on span "Yes" at bounding box center [554, 648] width 23 height 21
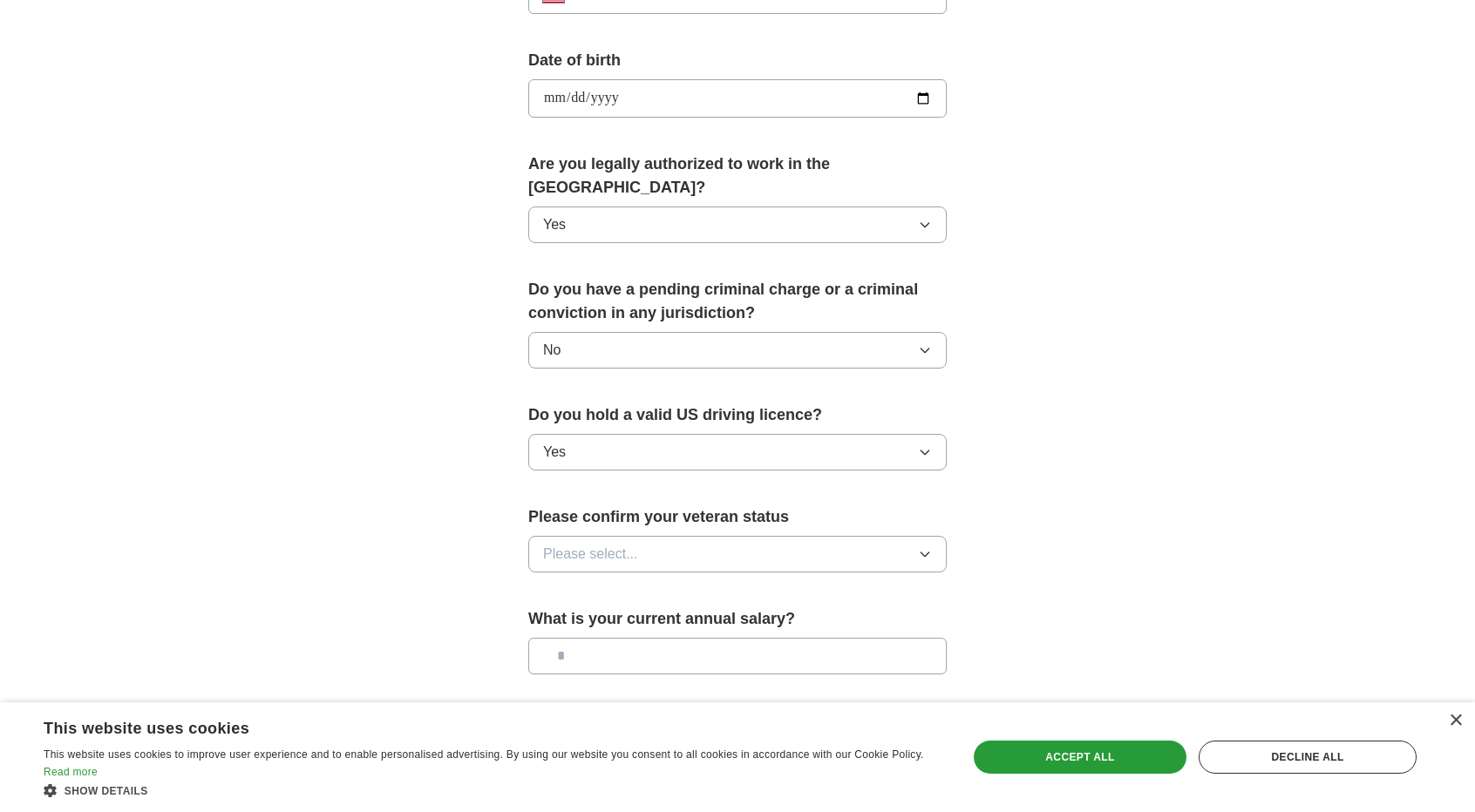
scroll to position [762, 0]
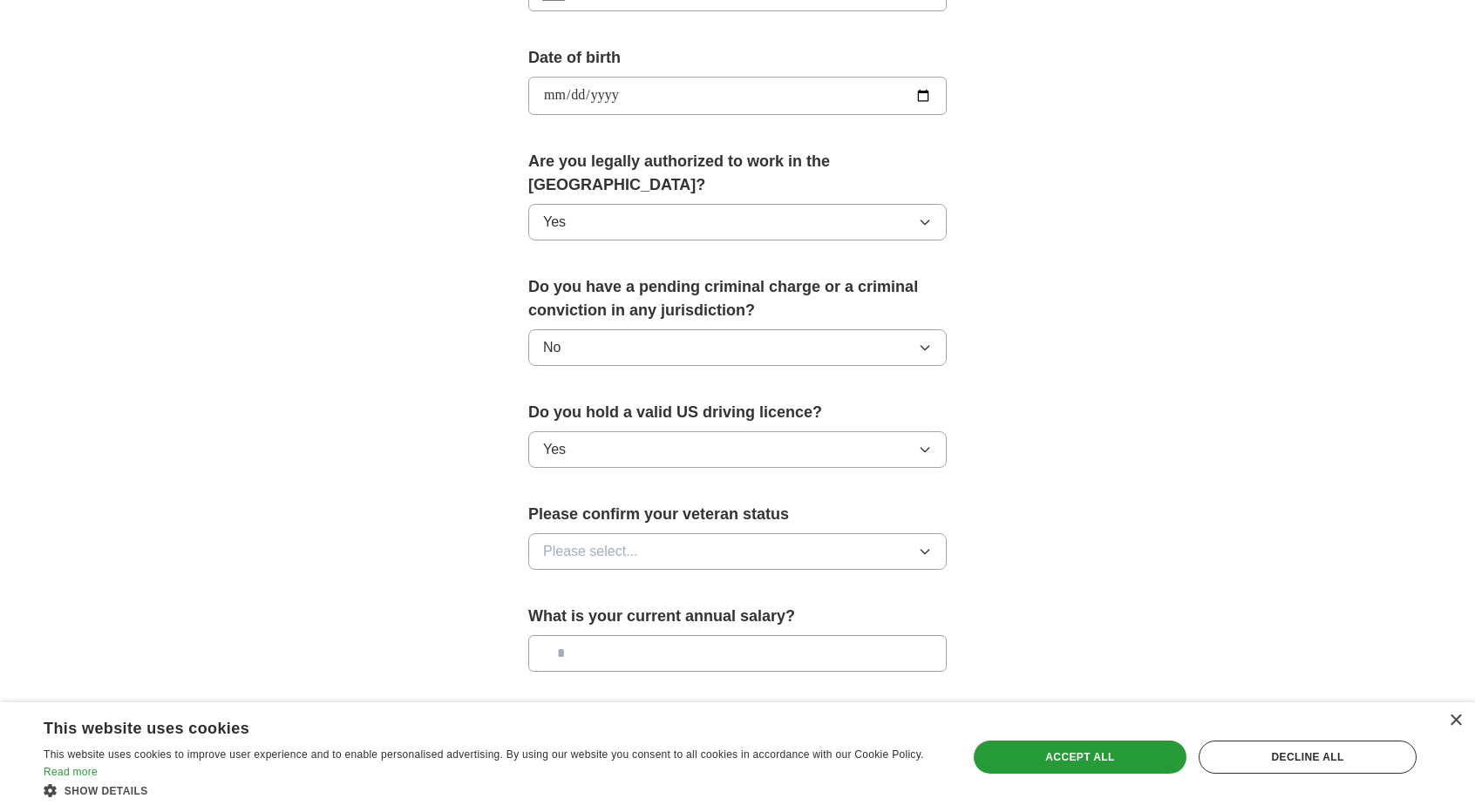
click at [604, 541] on span "Please select..." at bounding box center [590, 551] width 95 height 21
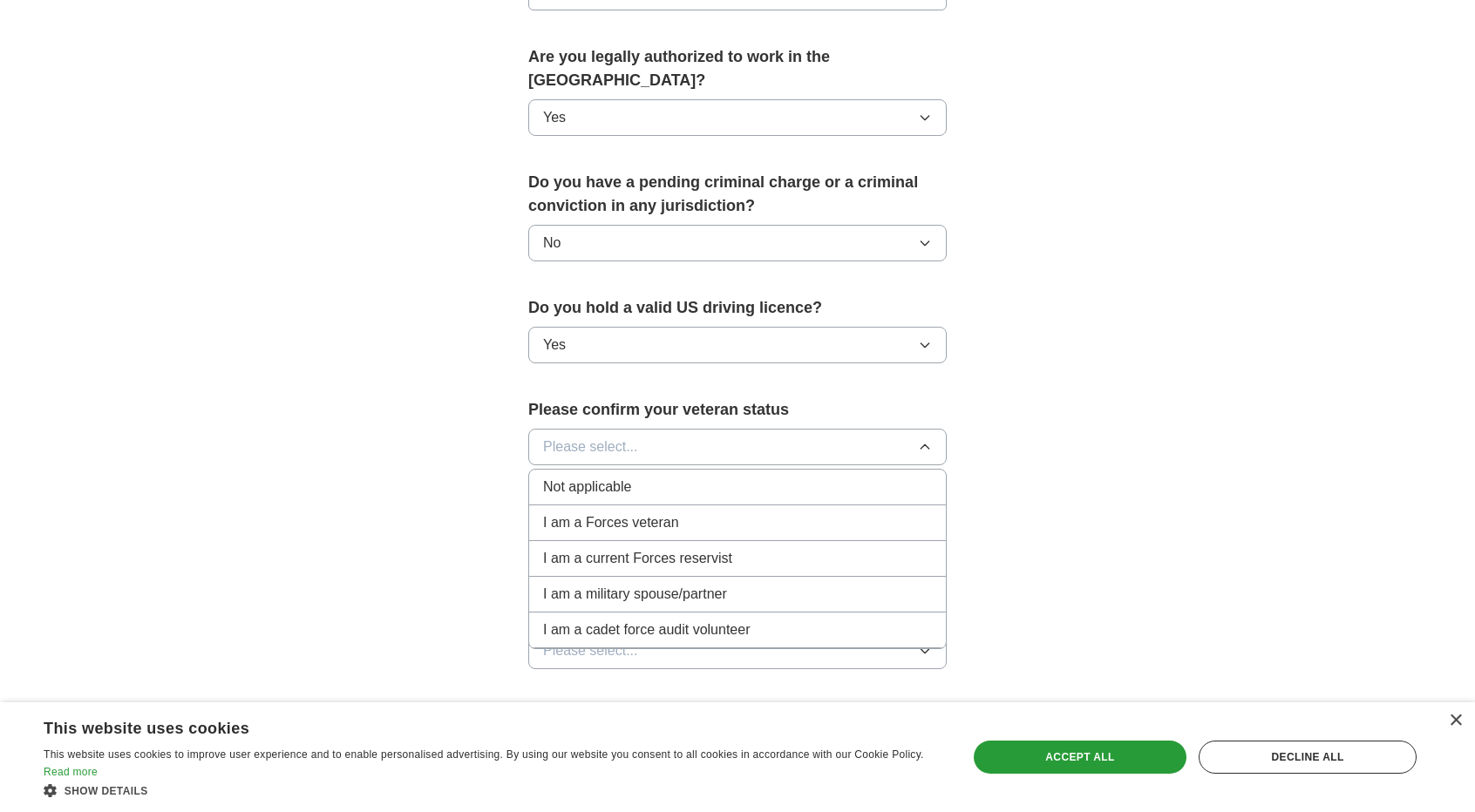
scroll to position [878, 0]
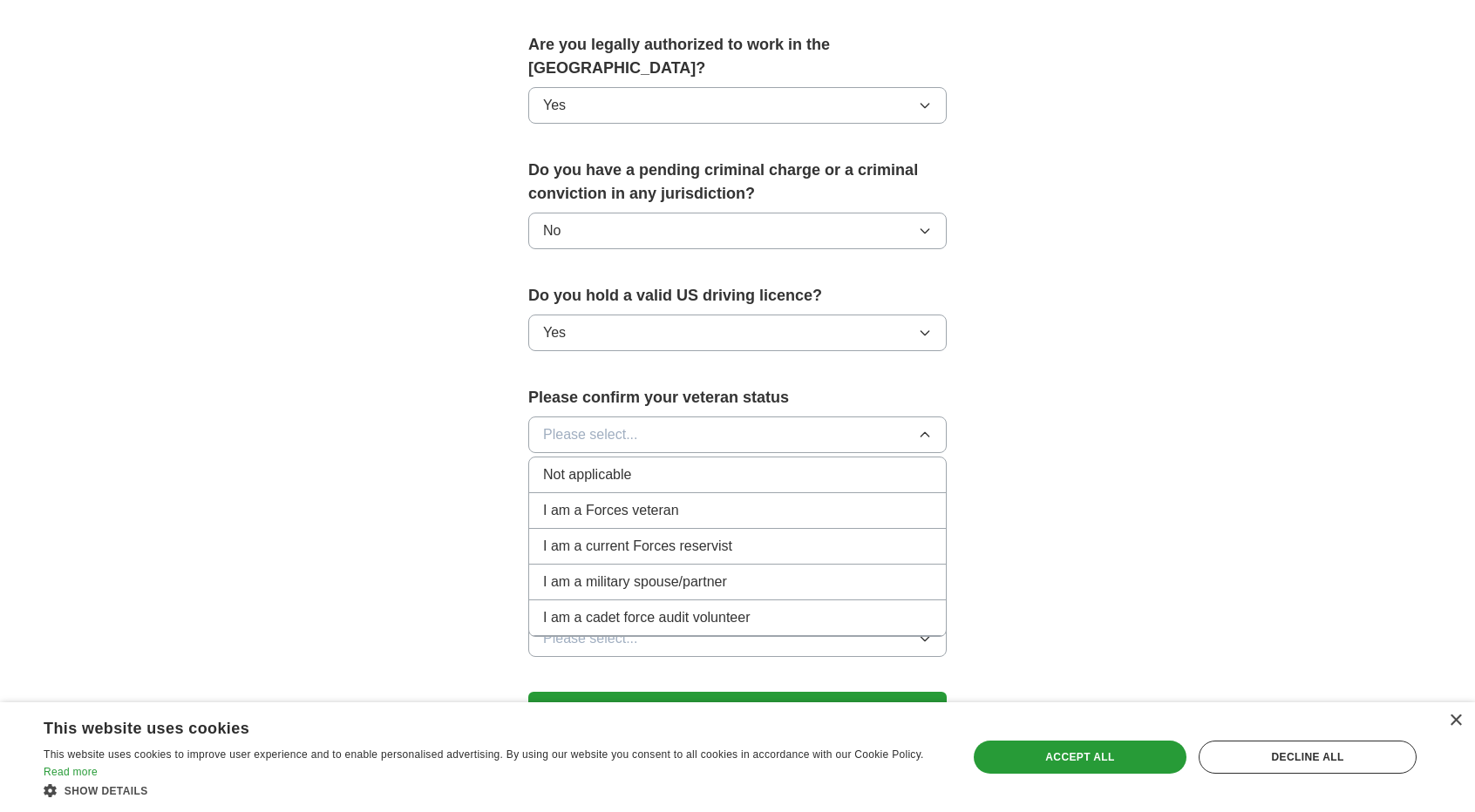
click at [665, 465] on div "Not applicable" at bounding box center [737, 475] width 389 height 21
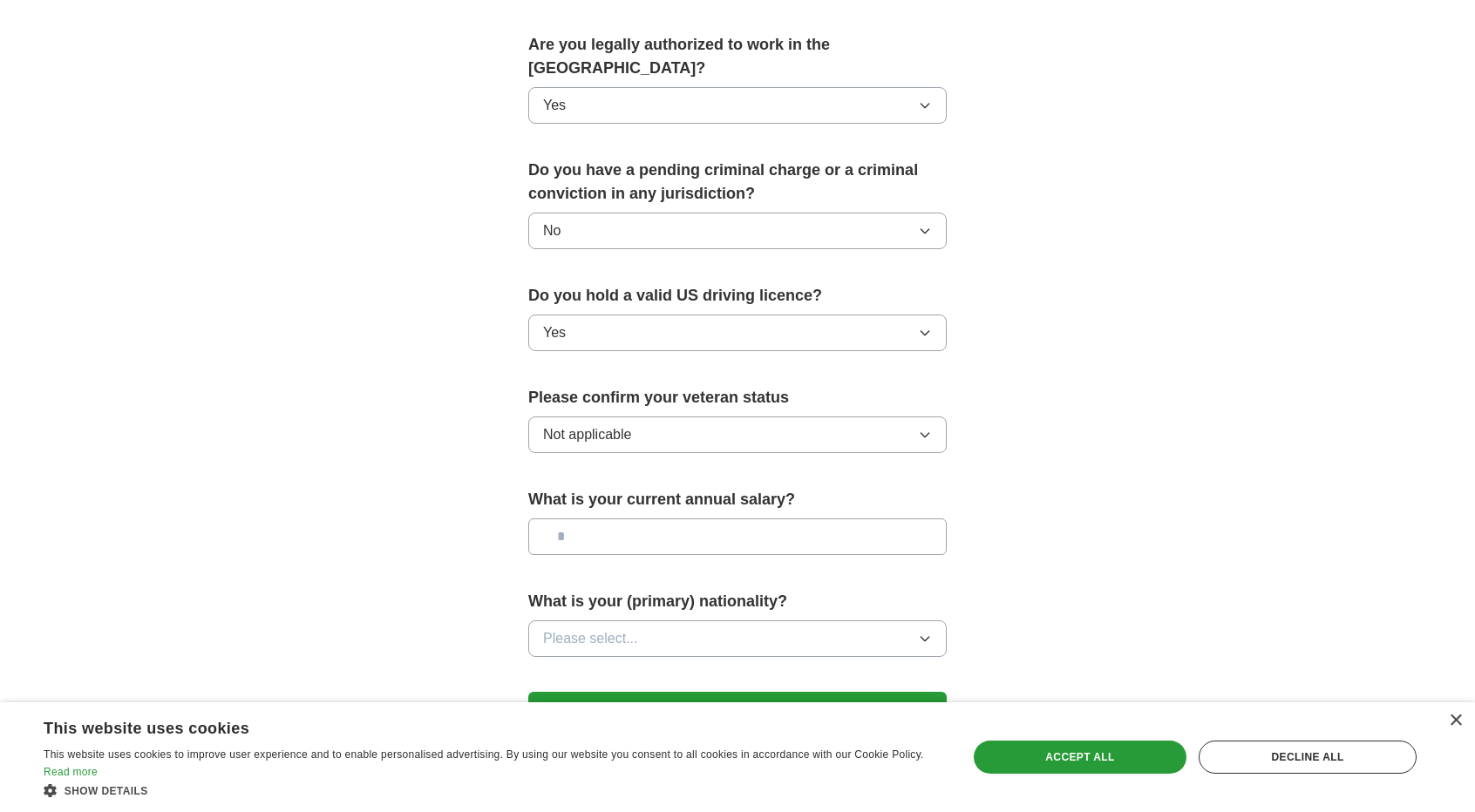
click at [628, 519] on input "text" at bounding box center [737, 537] width 418 height 37
type input "**"
type input "*******"
click at [570, 629] on span "Please select..." at bounding box center [590, 639] width 95 height 21
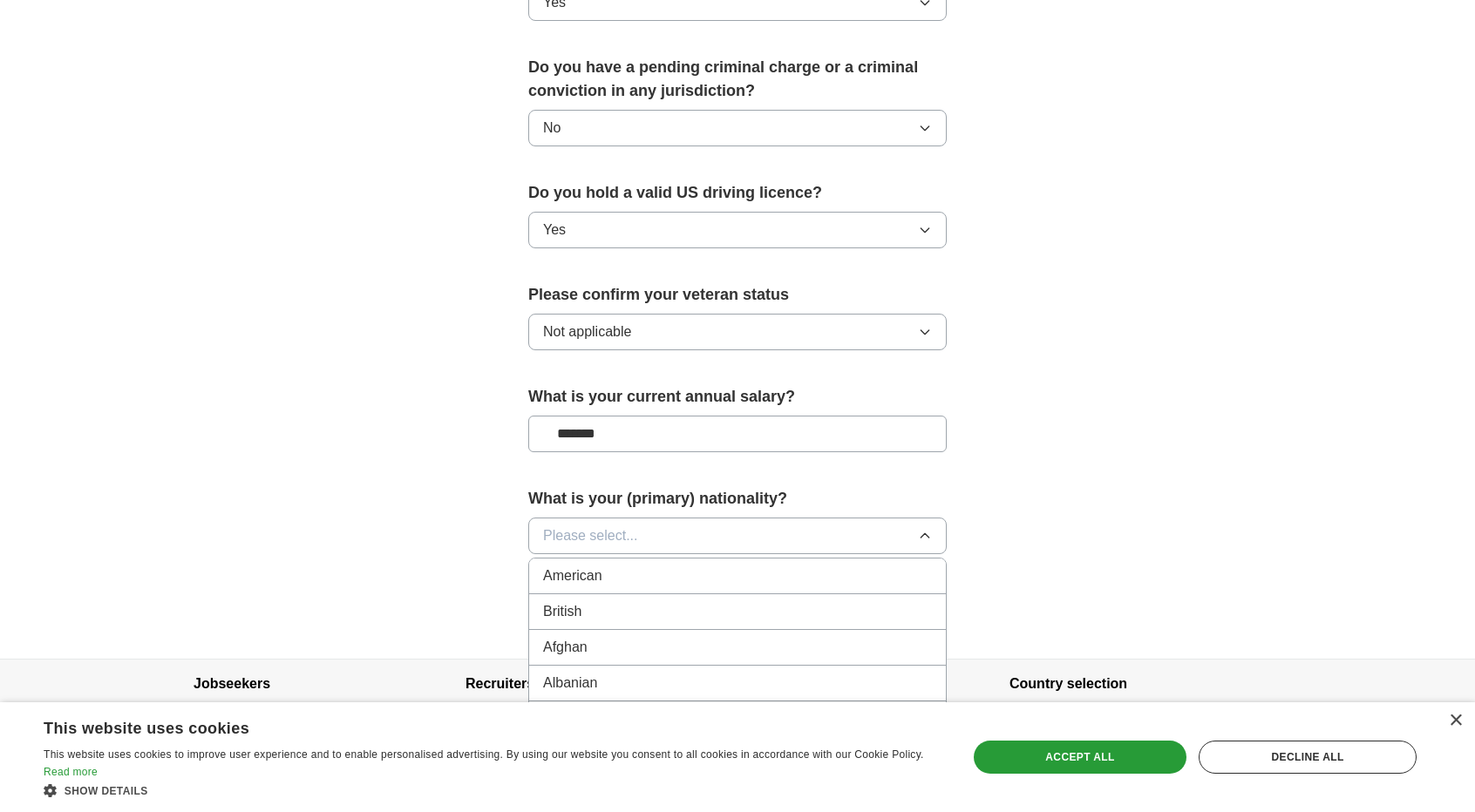
click at [594, 565] on span "American" at bounding box center [572, 576] width 60 height 21
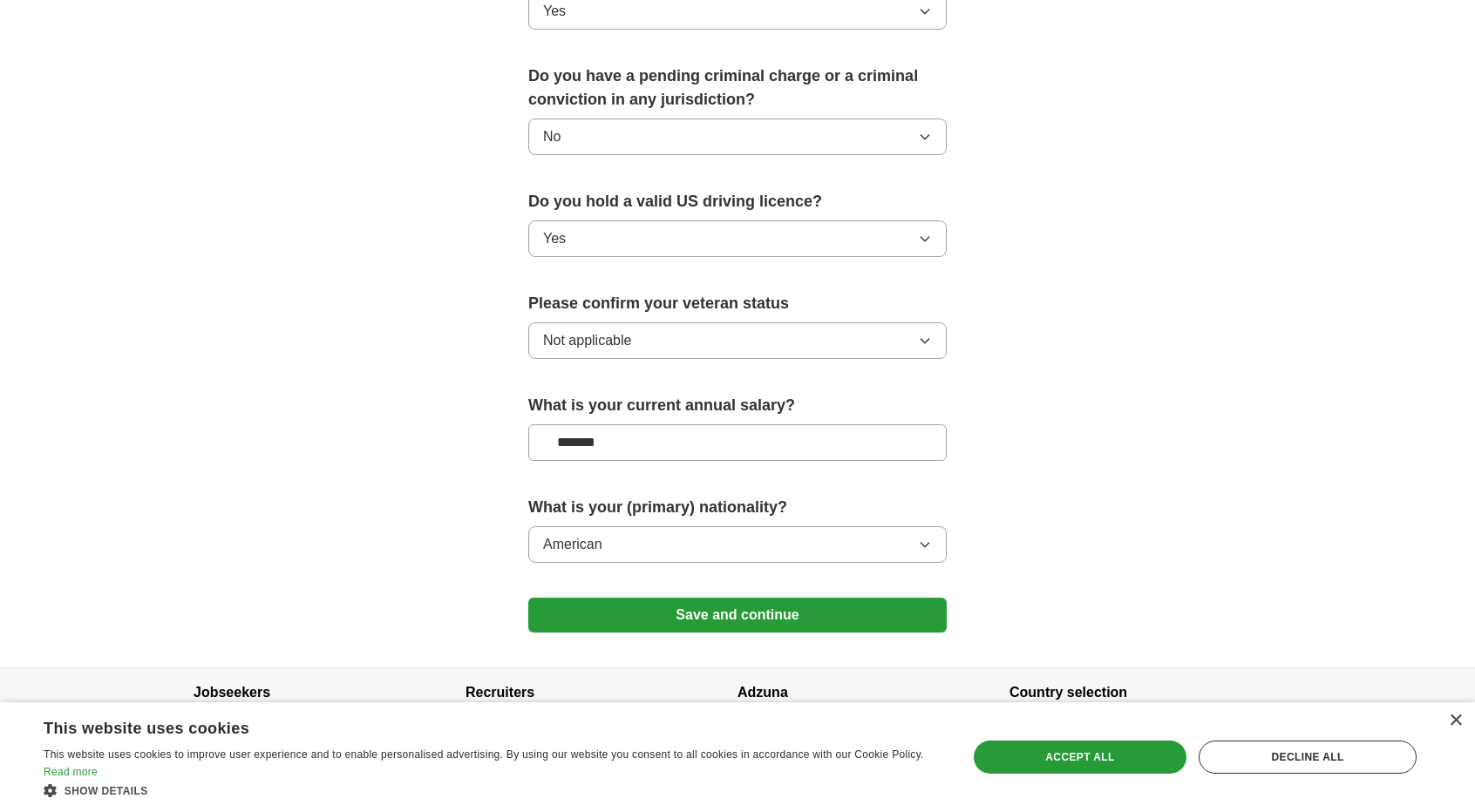
click at [581, 598] on button "Save and continue" at bounding box center [737, 615] width 418 height 35
